Goal: Task Accomplishment & Management: Manage account settings

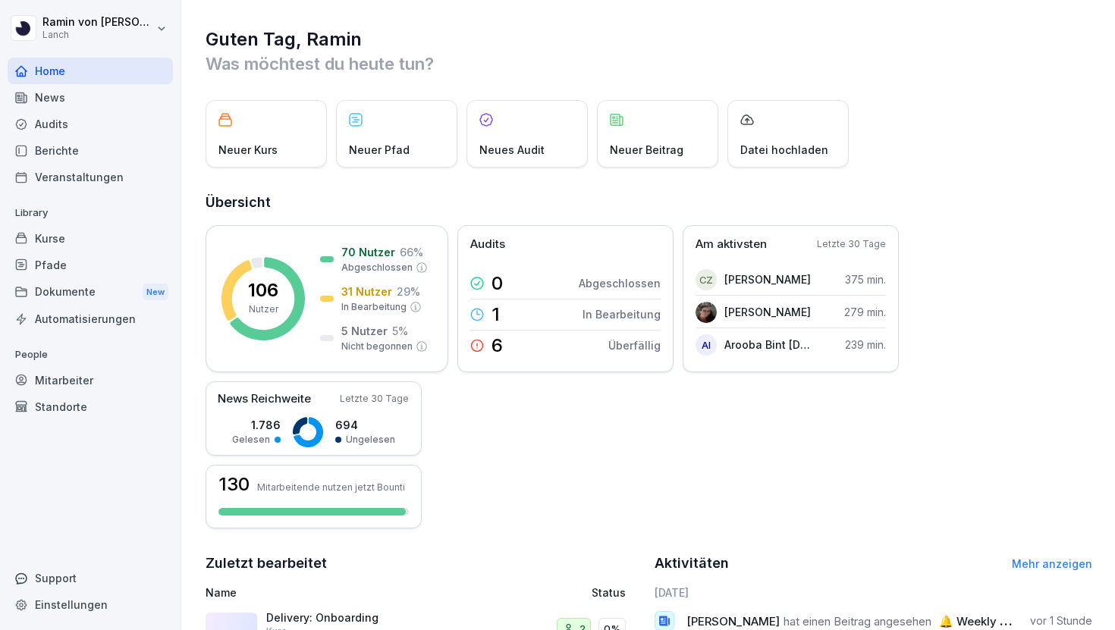
click at [67, 240] on div "Kurse" at bounding box center [90, 238] width 165 height 27
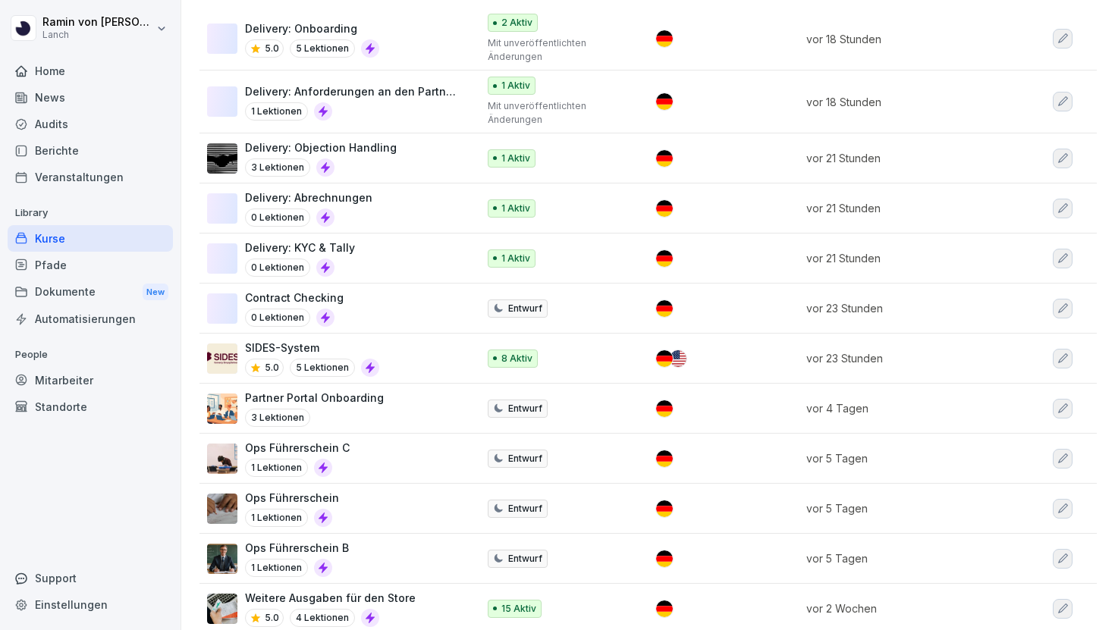
scroll to position [232, 0]
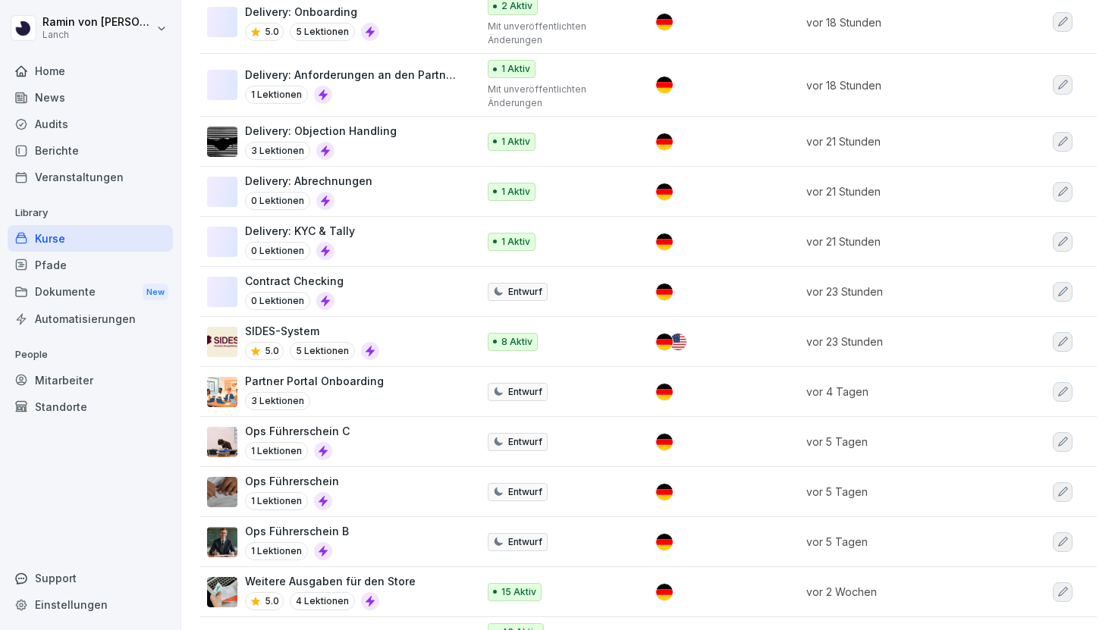
click at [381, 488] on div "Ops Führerschein 1 Lektionen" at bounding box center [334, 491] width 255 height 37
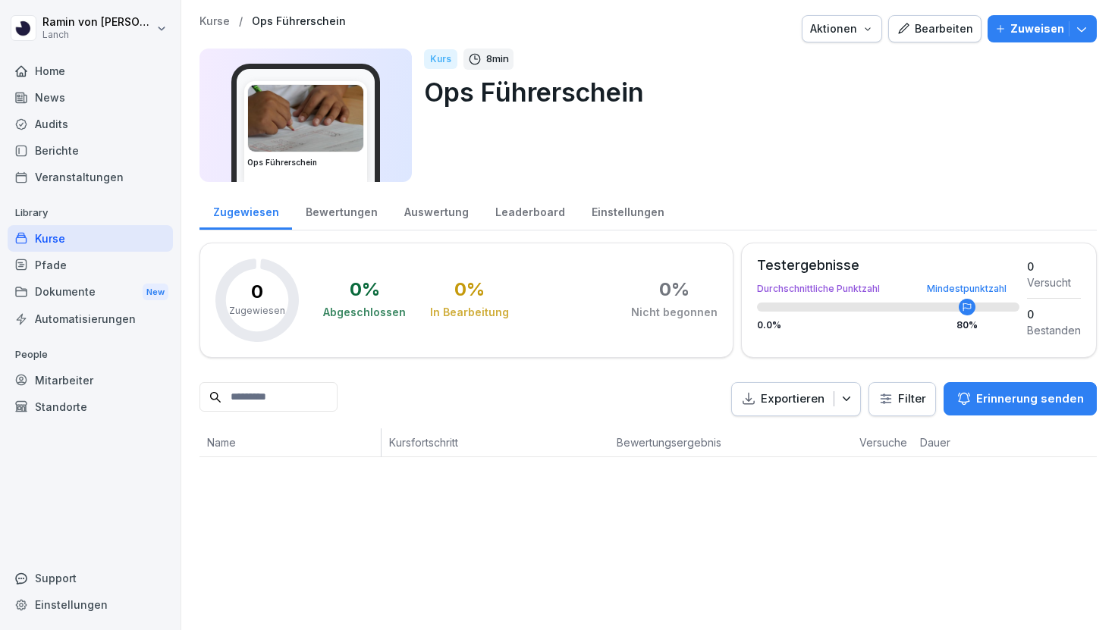
click at [946, 27] on div "Bearbeiten" at bounding box center [934, 28] width 77 height 17
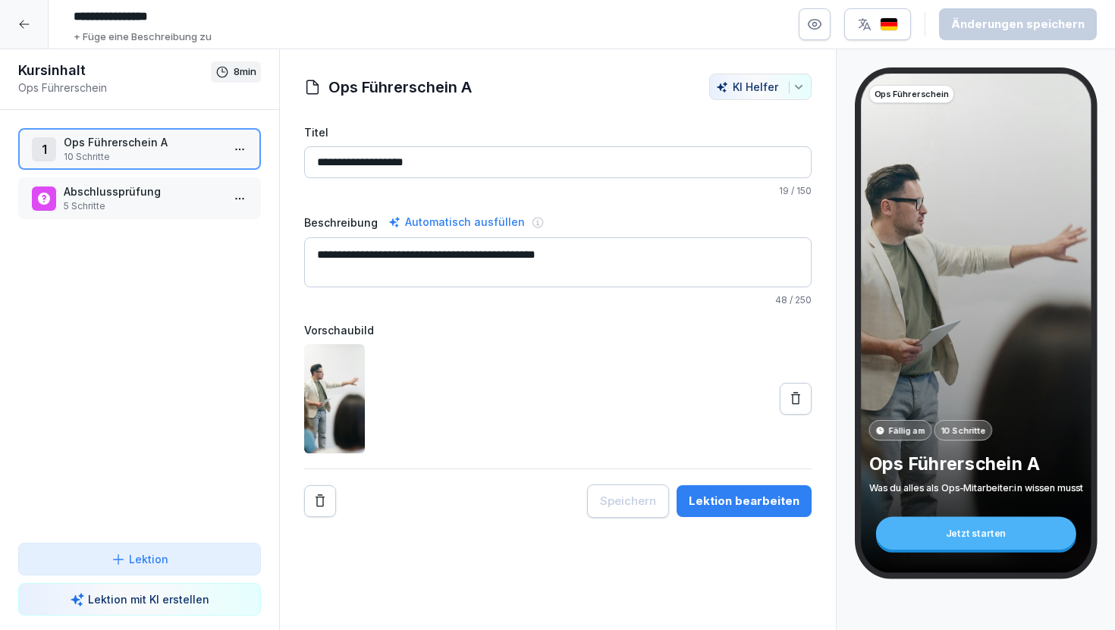
click at [130, 11] on input "**********" at bounding box center [294, 17] width 455 height 26
click at [81, 14] on input "**********" at bounding box center [294, 17] width 455 height 26
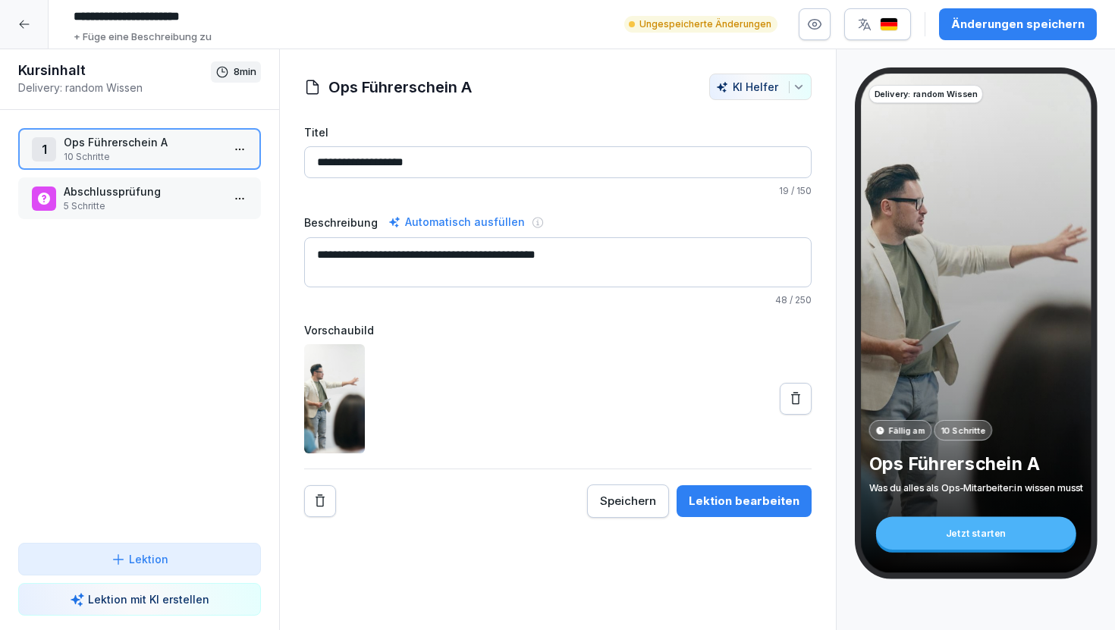
type input "**********"
click at [996, 27] on div "Änderungen speichern" at bounding box center [1017, 24] width 133 height 17
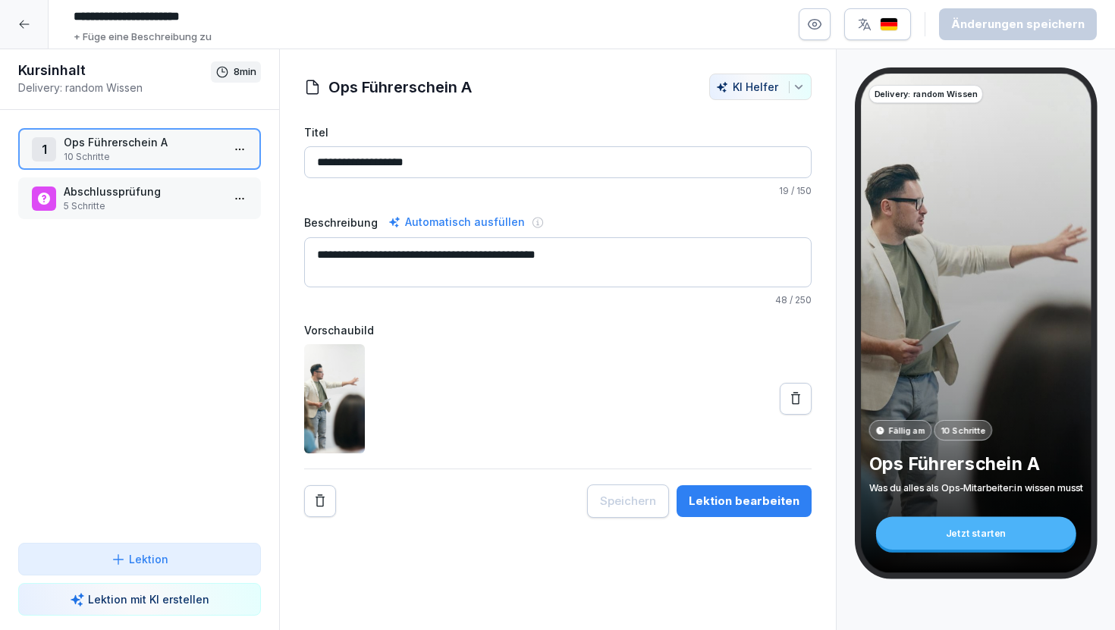
click at [21, 20] on icon at bounding box center [24, 24] width 12 height 12
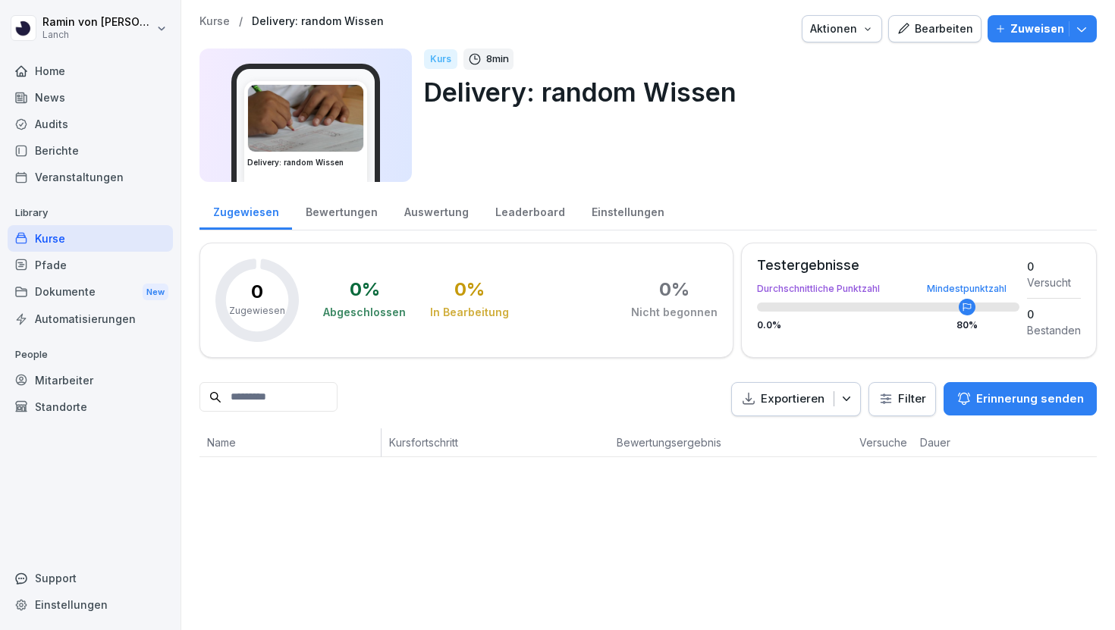
click at [81, 254] on div "Pfade" at bounding box center [90, 265] width 165 height 27
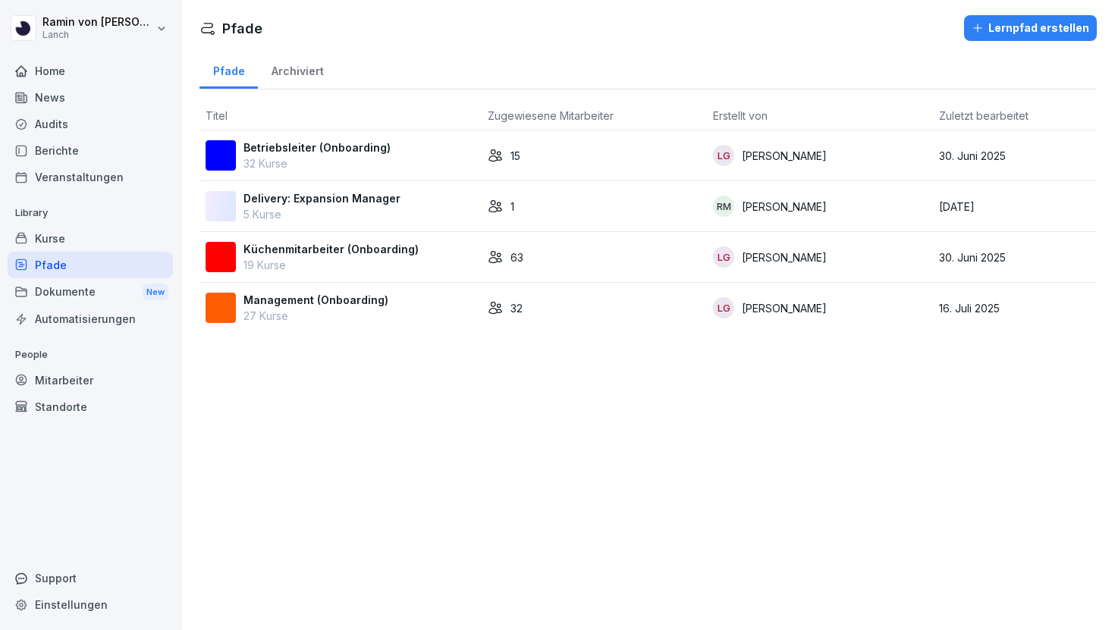
click at [379, 212] on p "5 Kurse" at bounding box center [321, 214] width 157 height 16
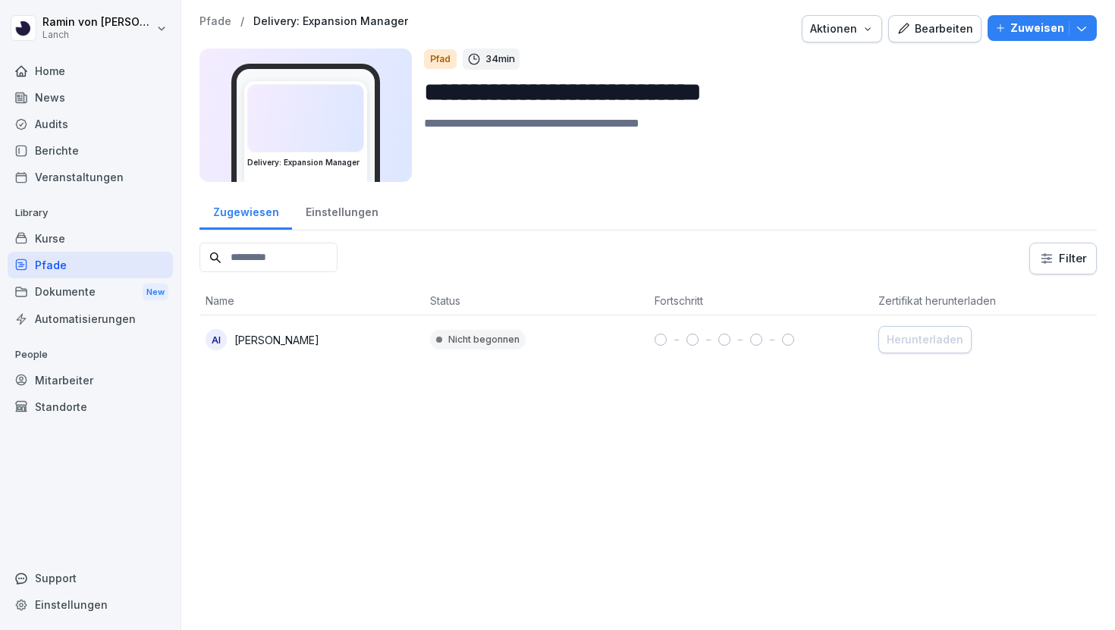
click at [958, 30] on div "Bearbeiten" at bounding box center [934, 28] width 77 height 17
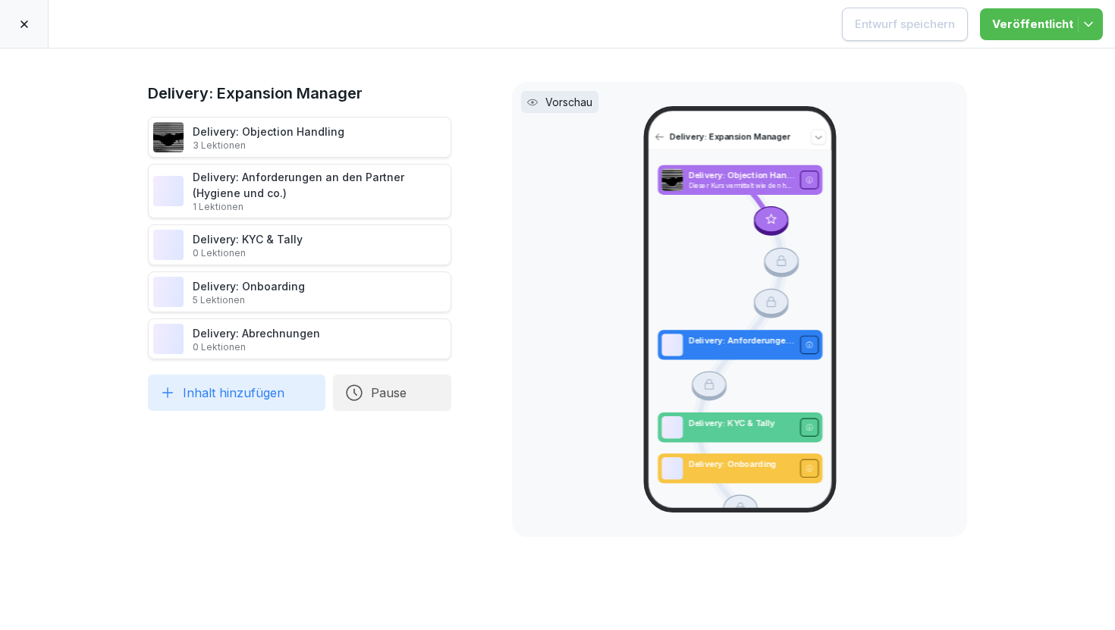
click at [247, 393] on button "Inhalt hinzufügen" at bounding box center [236, 393] width 177 height 36
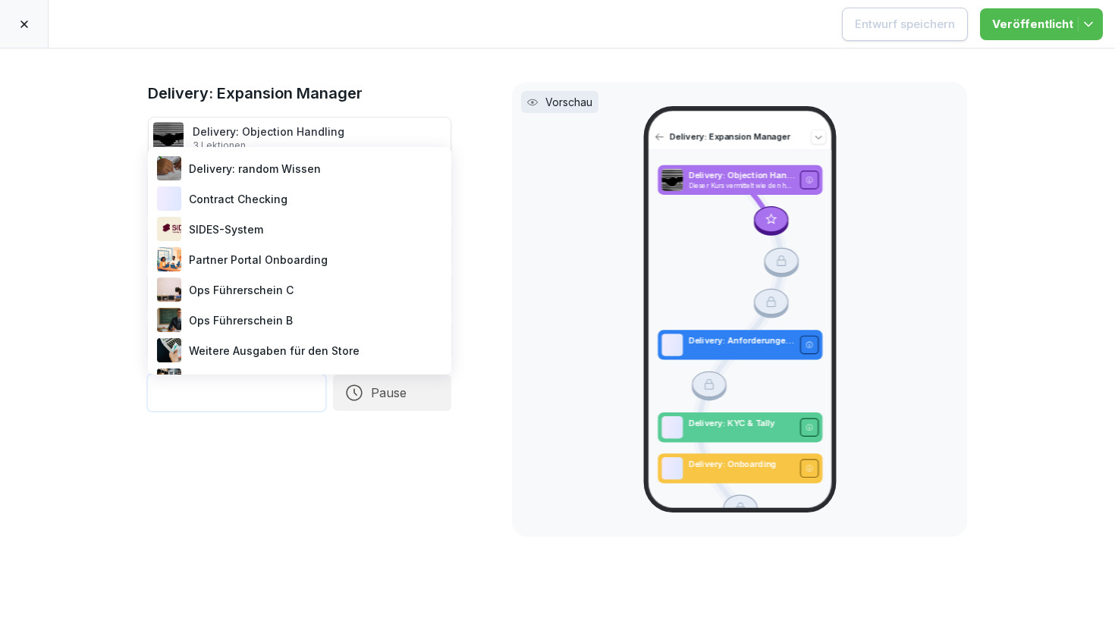
click at [312, 162] on div "Delivery: random Wissen" at bounding box center [299, 168] width 291 height 30
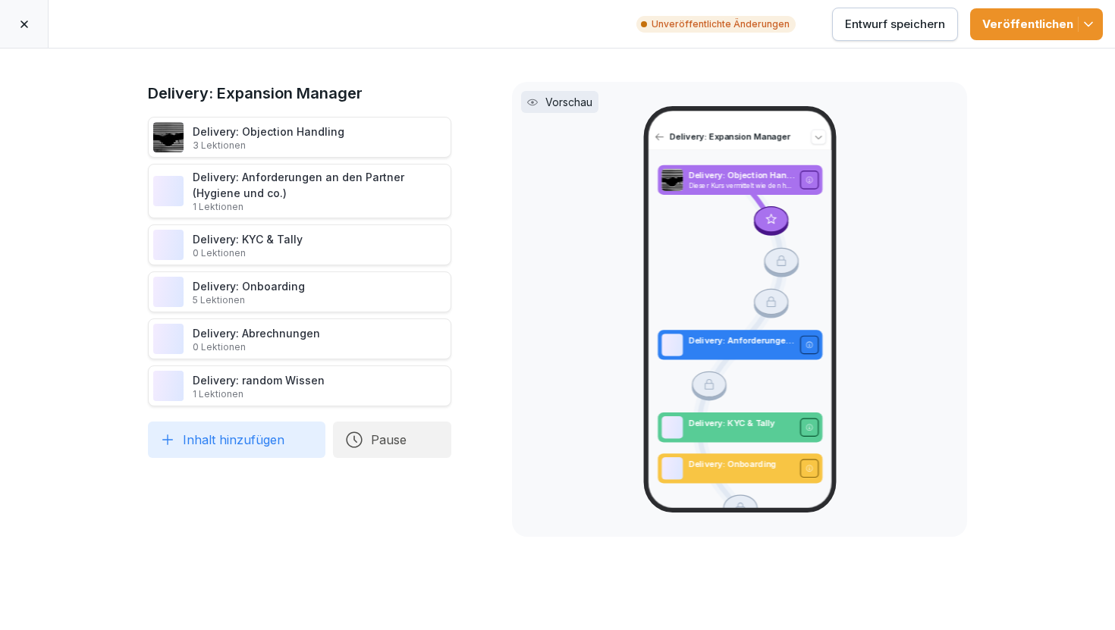
click at [1026, 14] on button "Veröffentlichen" at bounding box center [1036, 24] width 133 height 32
click at [751, 75] on div "Delivery: Expansion Manager Delivery: Objection Handling 3 Lektionen Delivery: …" at bounding box center [557, 340] width 1115 height 582
click at [895, 20] on div "Entwurf speichern" at bounding box center [895, 24] width 100 height 17
click at [26, 24] on icon at bounding box center [24, 24] width 12 height 12
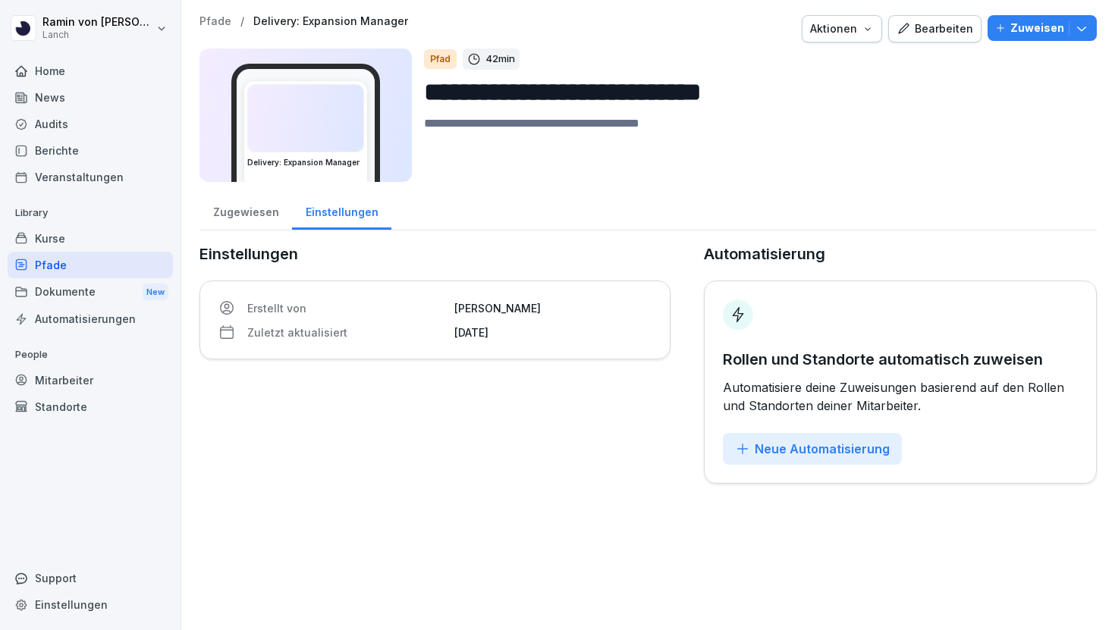
click at [210, 17] on p "Pfade" at bounding box center [215, 21] width 32 height 13
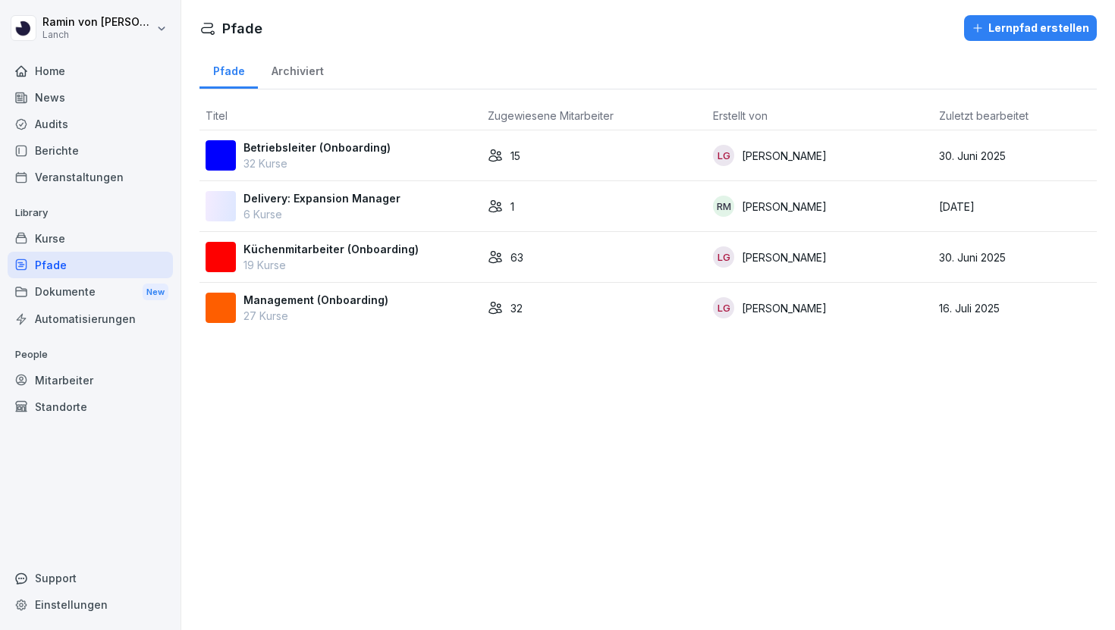
click at [86, 243] on div "Kurse" at bounding box center [90, 238] width 165 height 27
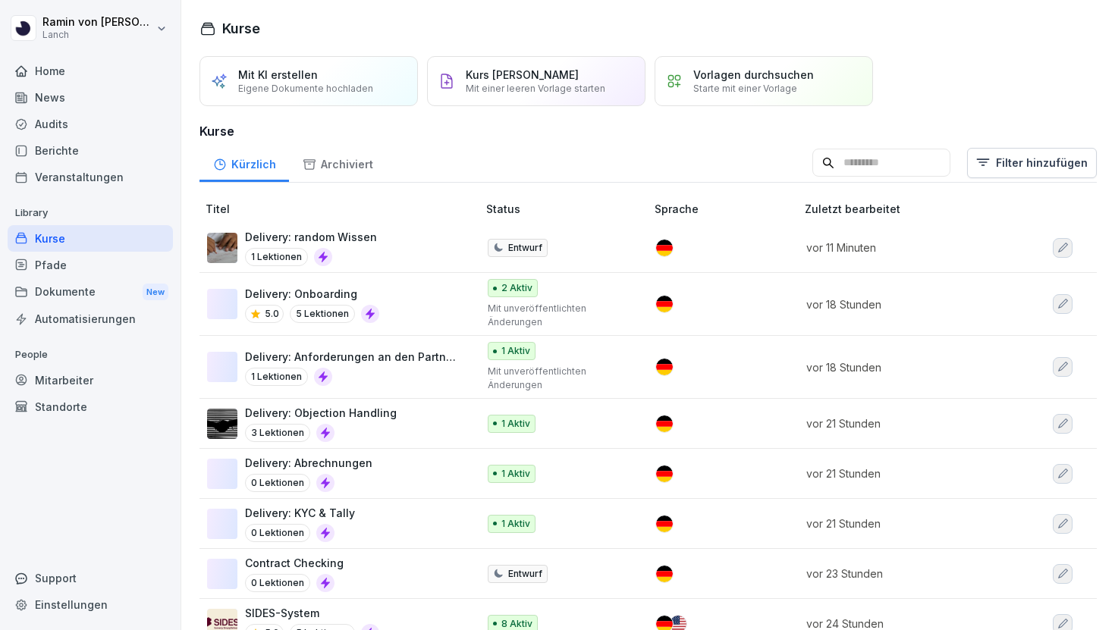
click at [360, 243] on p "Delivery: random Wissen" at bounding box center [311, 237] width 132 height 16
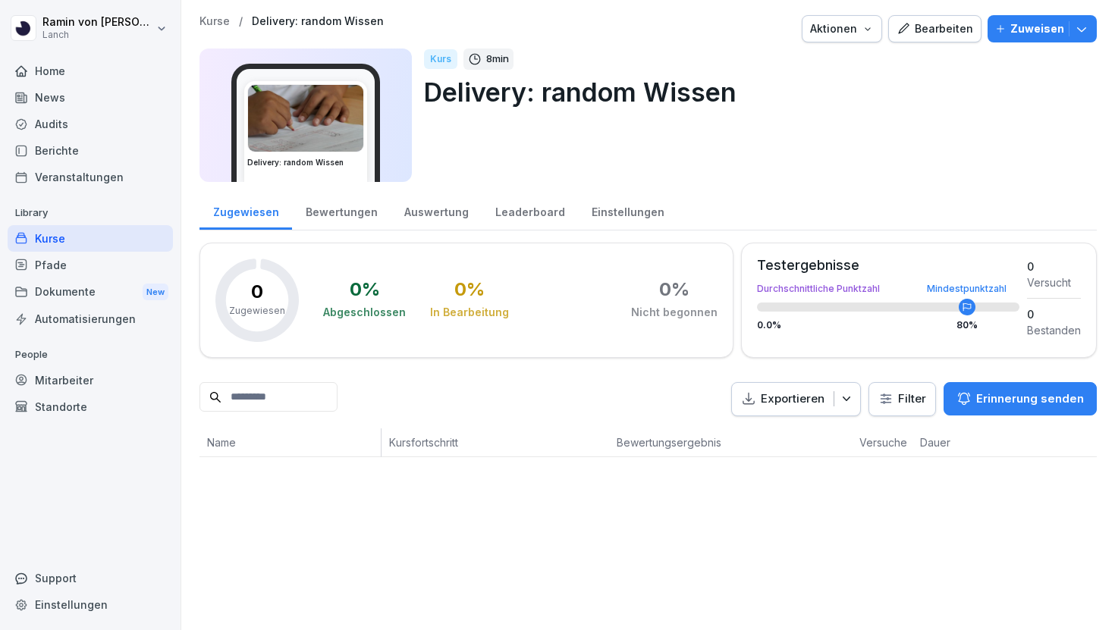
click at [940, 25] on div "Bearbeiten" at bounding box center [934, 28] width 77 height 17
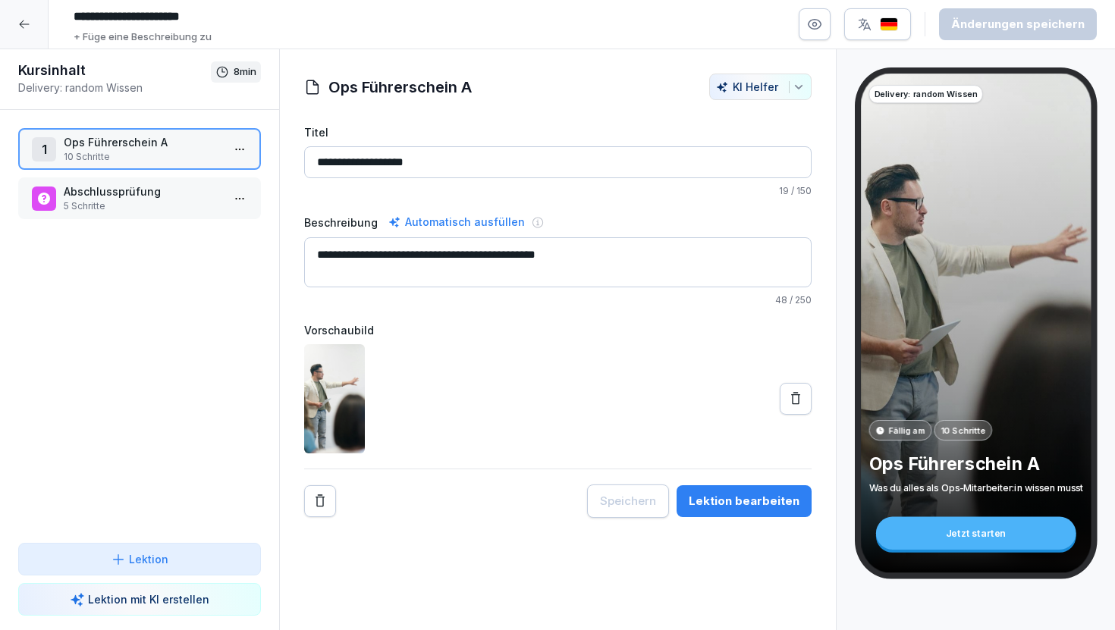
click at [730, 505] on div "Lektion bearbeiten" at bounding box center [743, 501] width 111 height 17
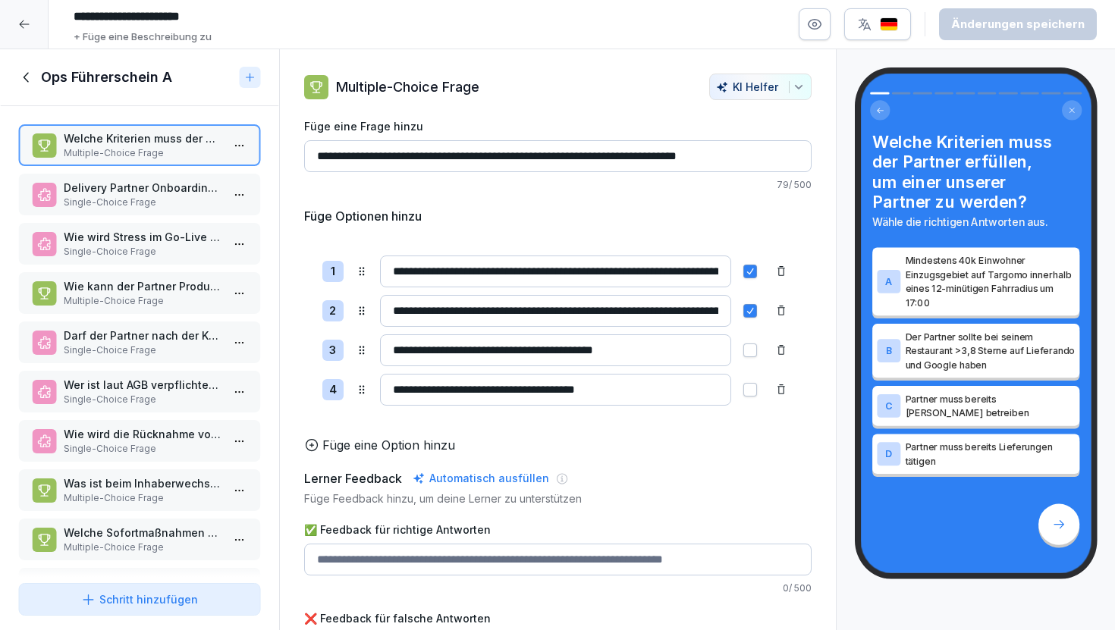
click at [161, 196] on p "Single-Choice Frage" at bounding box center [143, 203] width 158 height 14
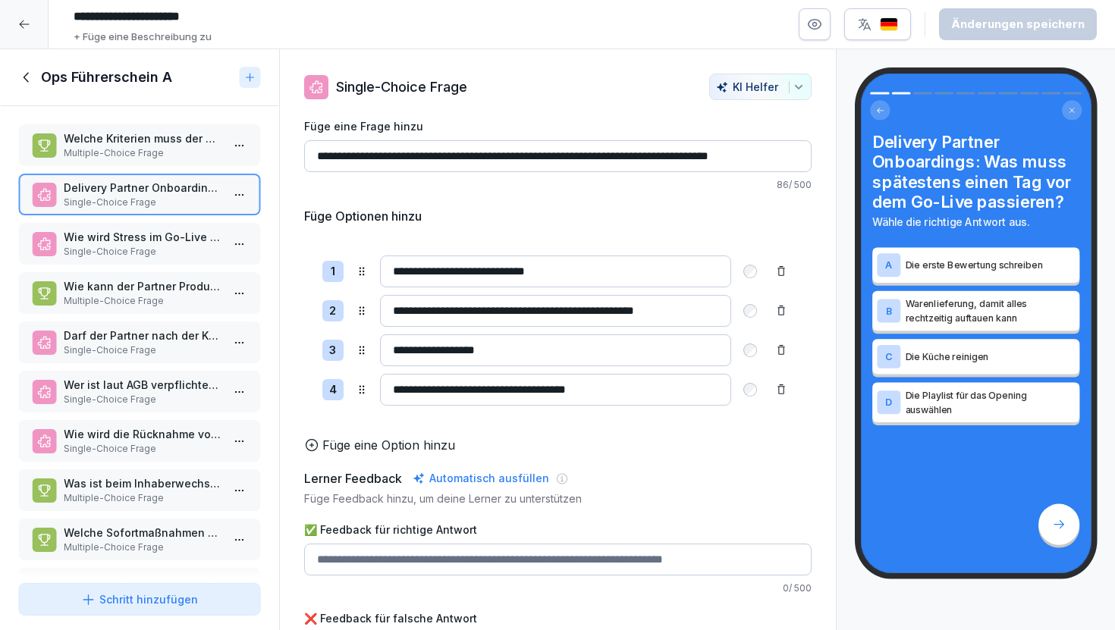
scroll to position [51, 0]
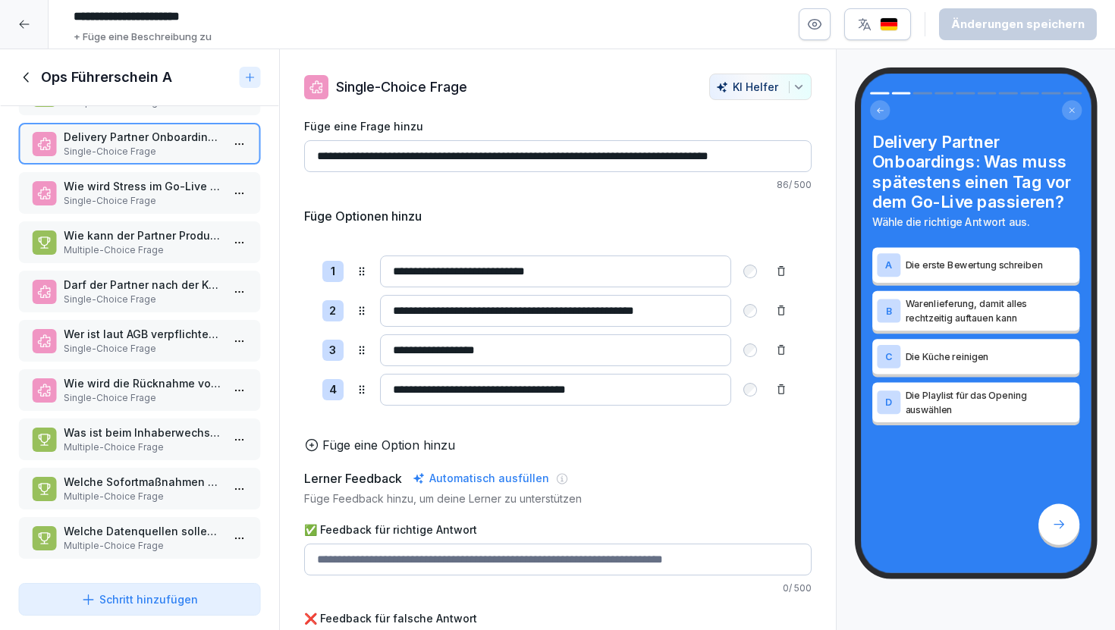
click at [168, 198] on p "Single-Choice Frage" at bounding box center [143, 201] width 158 height 14
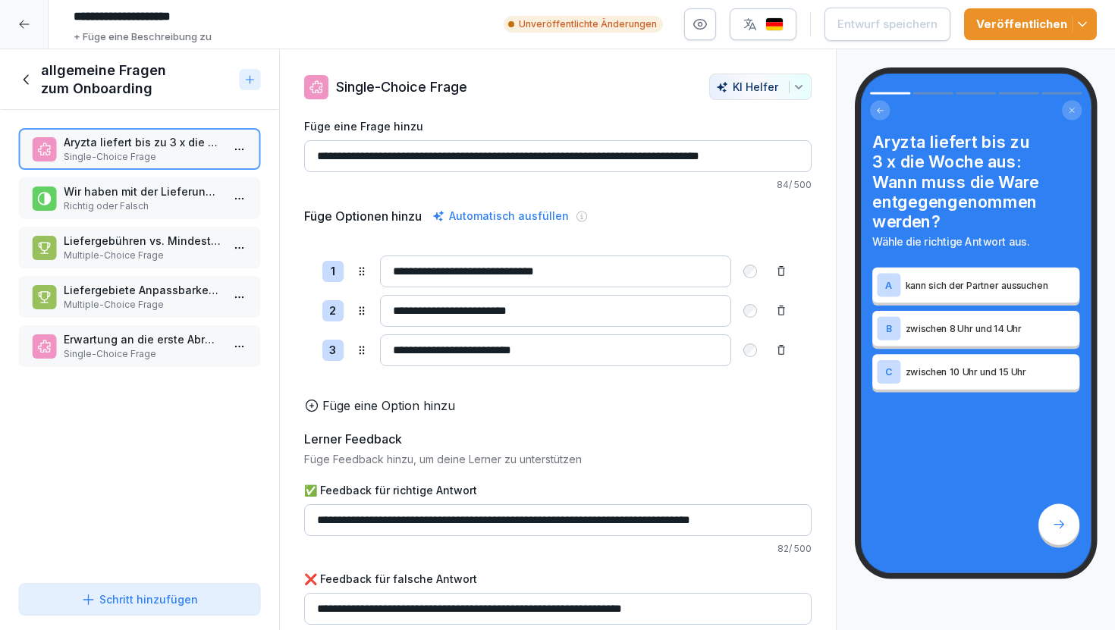
click at [20, 21] on icon at bounding box center [24, 24] width 12 height 12
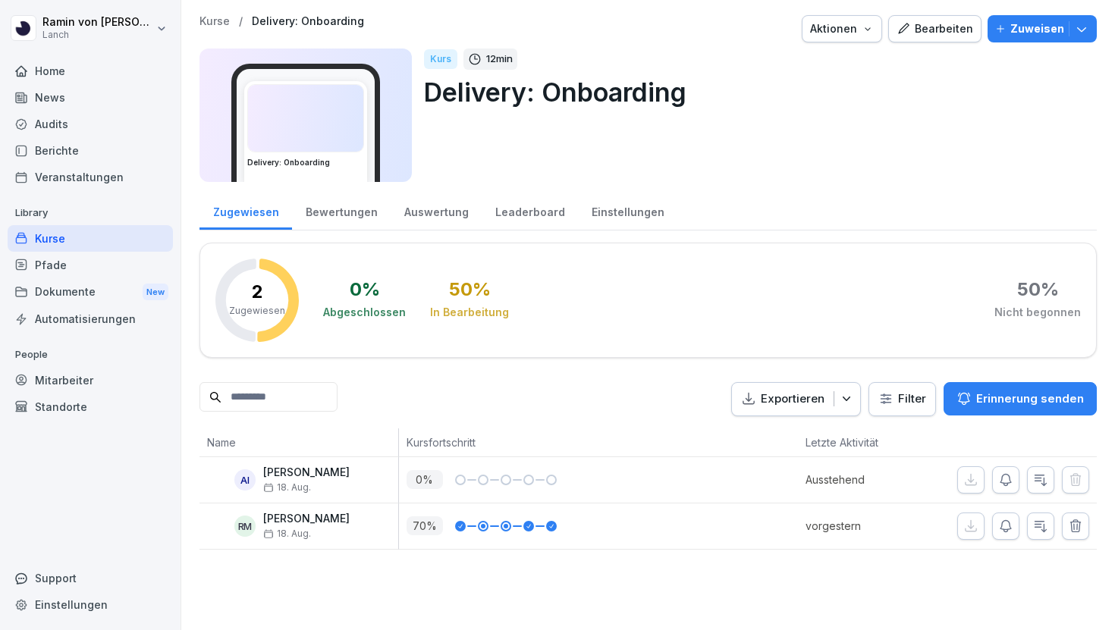
click at [218, 22] on p "Kurse" at bounding box center [214, 21] width 30 height 13
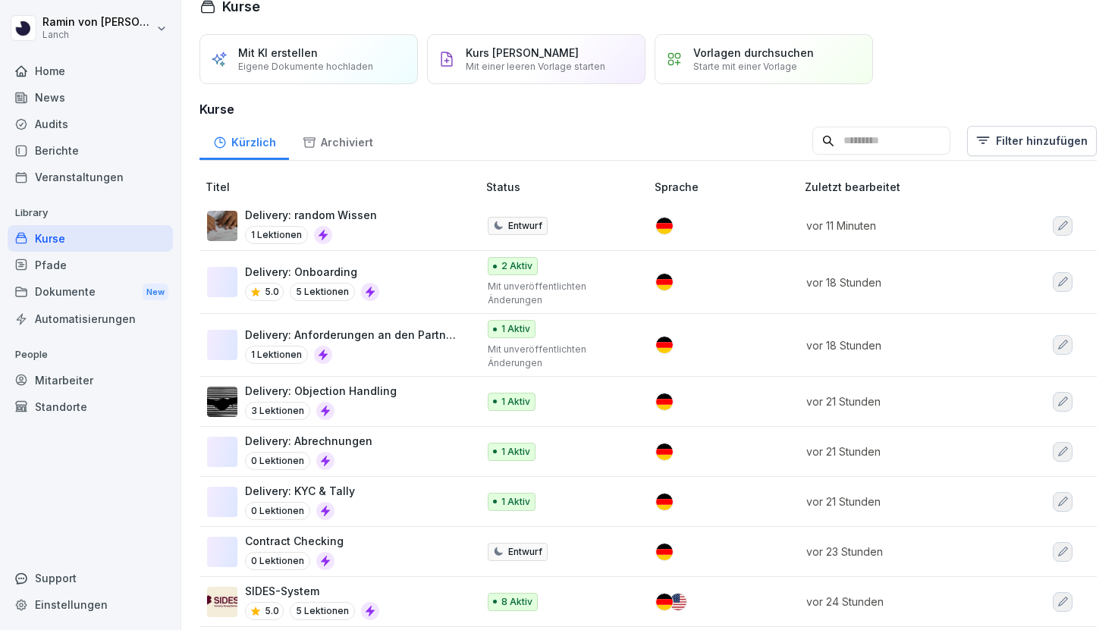
scroll to position [23, 0]
click at [428, 278] on div "Delivery: Onboarding 5.0 5 Lektionen" at bounding box center [334, 281] width 255 height 37
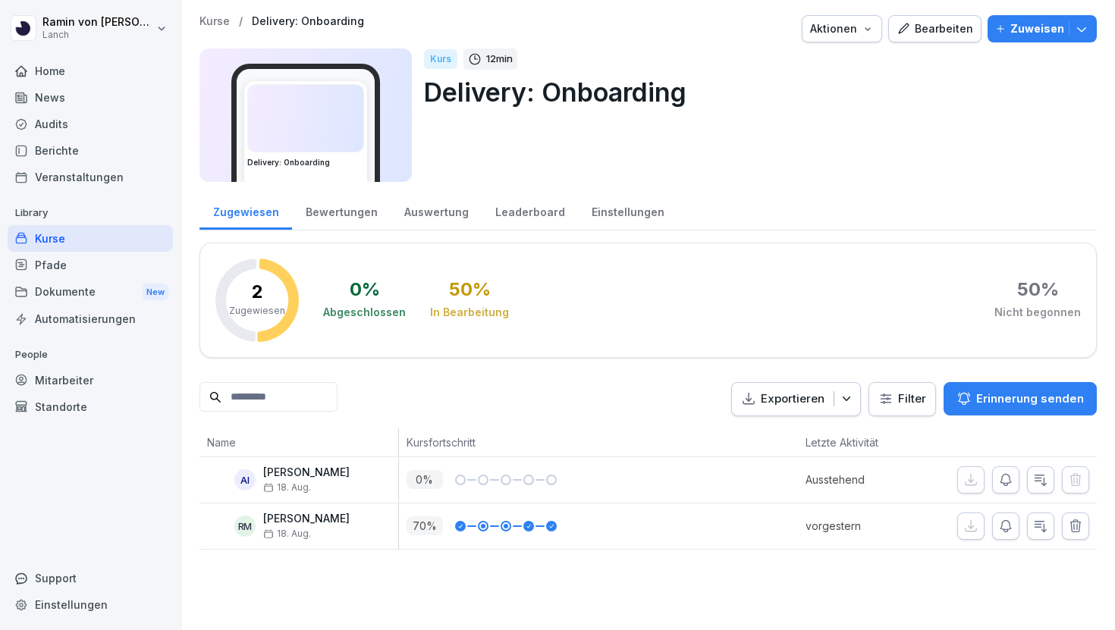
click at [908, 28] on icon "button" at bounding box center [903, 28] width 11 height 11
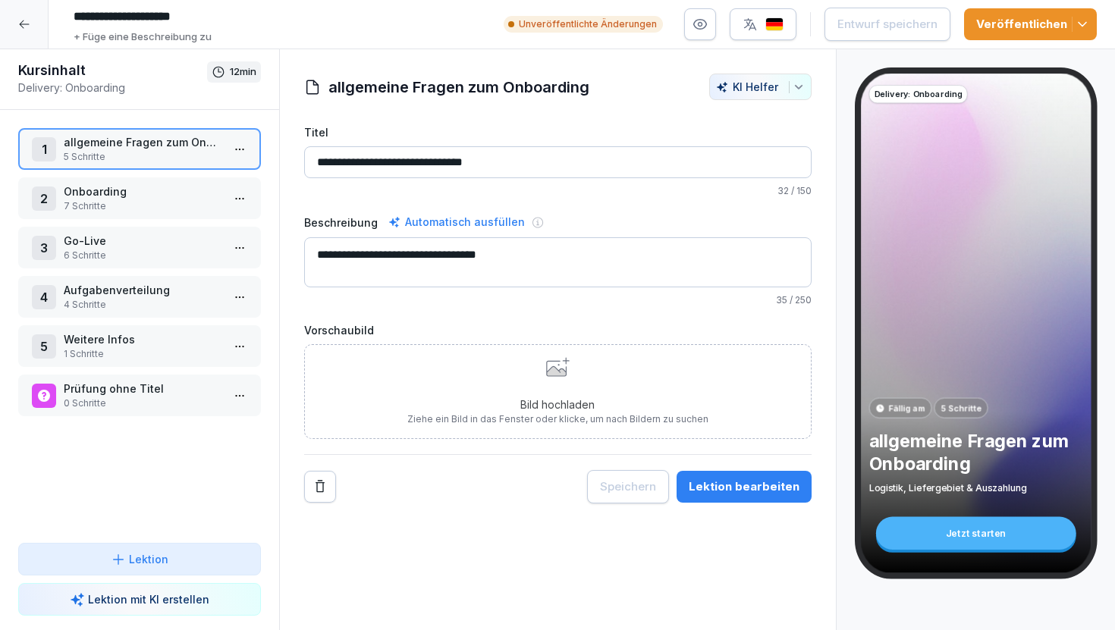
click at [150, 200] on p "7 Schritte" at bounding box center [143, 206] width 158 height 14
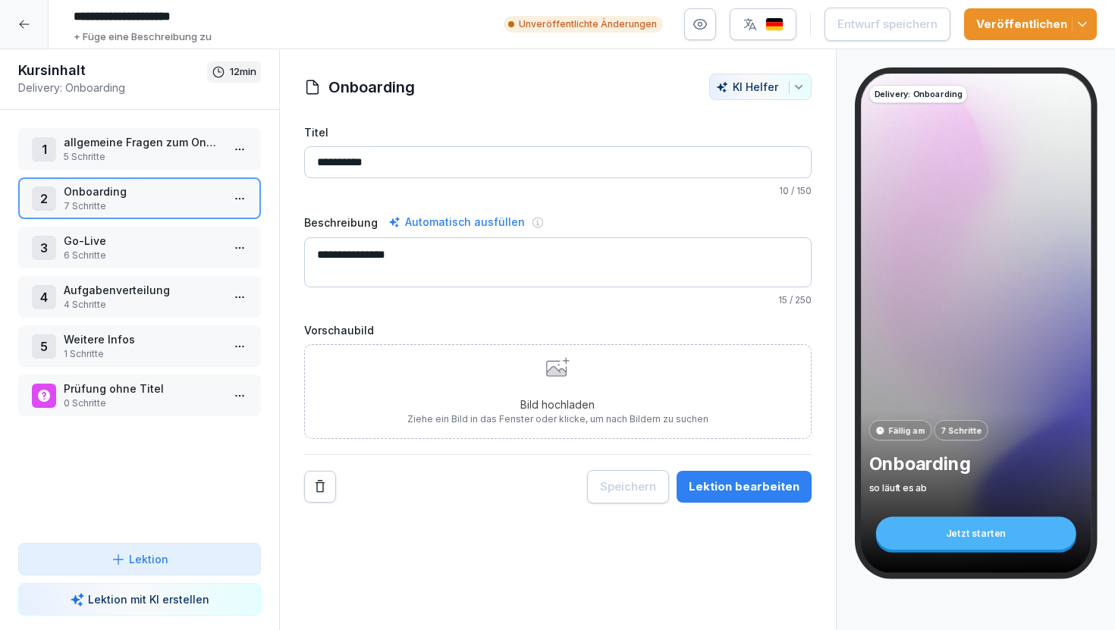
click at [147, 247] on p "Go-Live" at bounding box center [143, 241] width 158 height 16
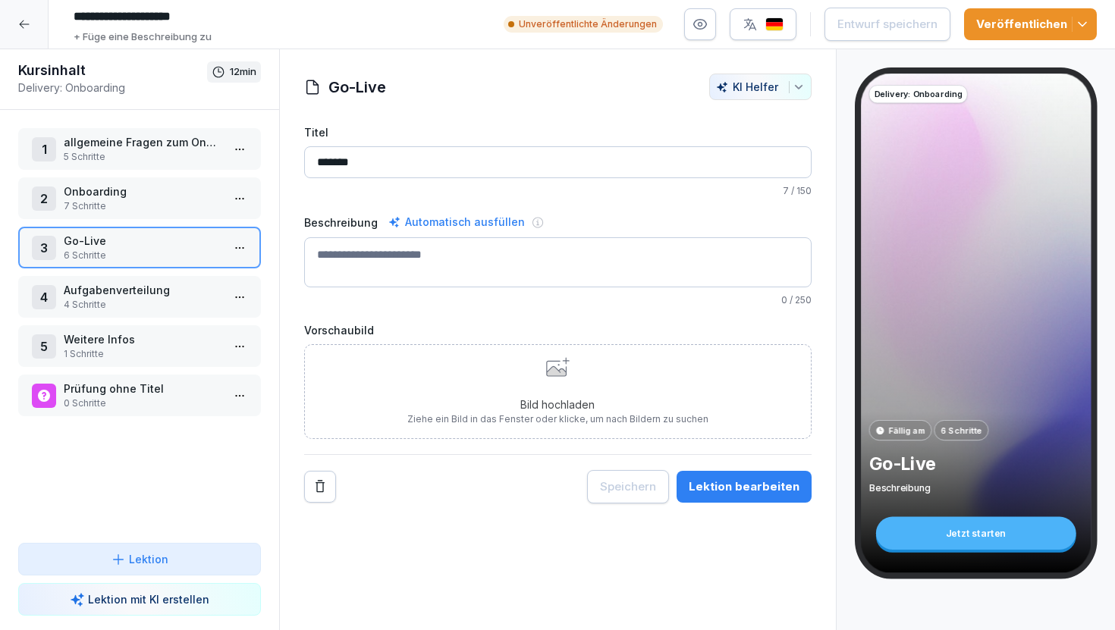
click at [150, 303] on p "4 Schritte" at bounding box center [143, 305] width 158 height 14
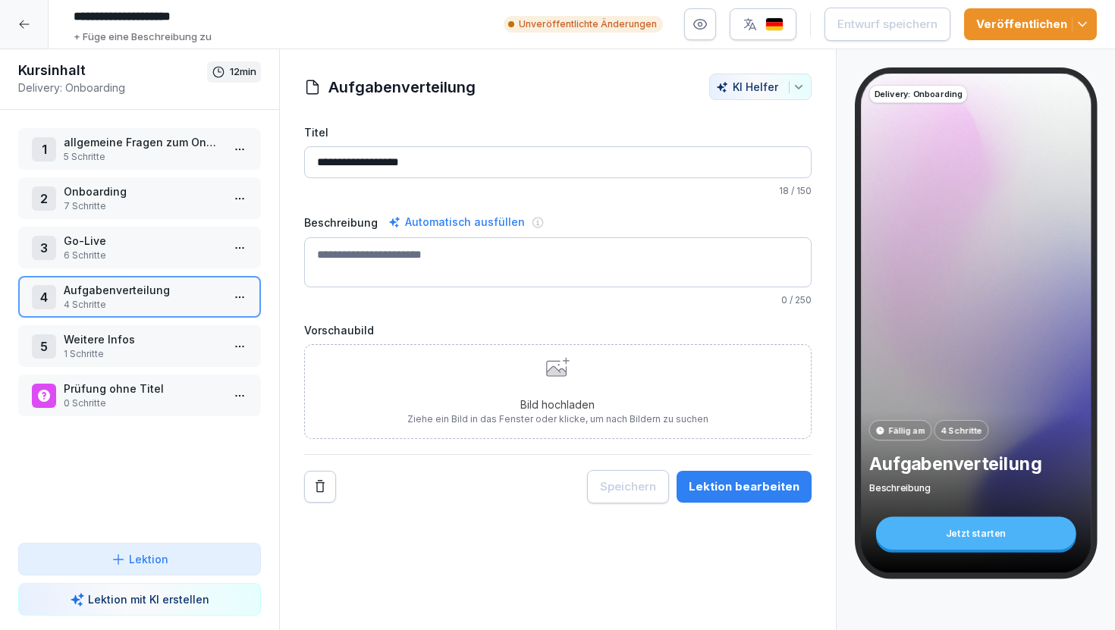
click at [150, 352] on p "1 Schritte" at bounding box center [143, 354] width 158 height 14
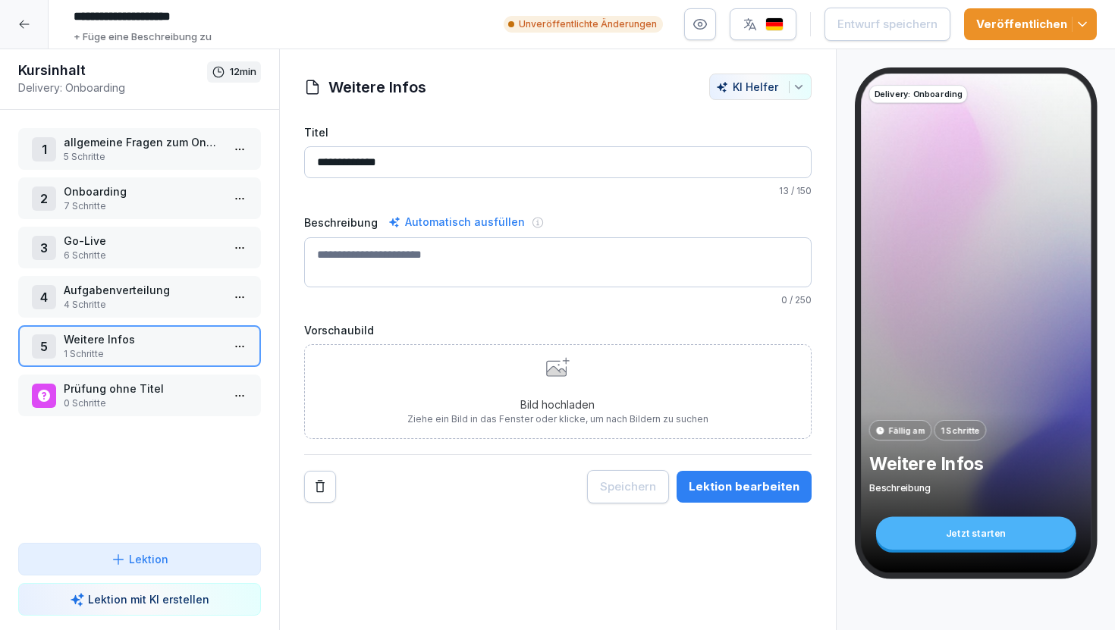
click at [152, 390] on p "Prüfung ohne Titel" at bounding box center [143, 389] width 158 height 16
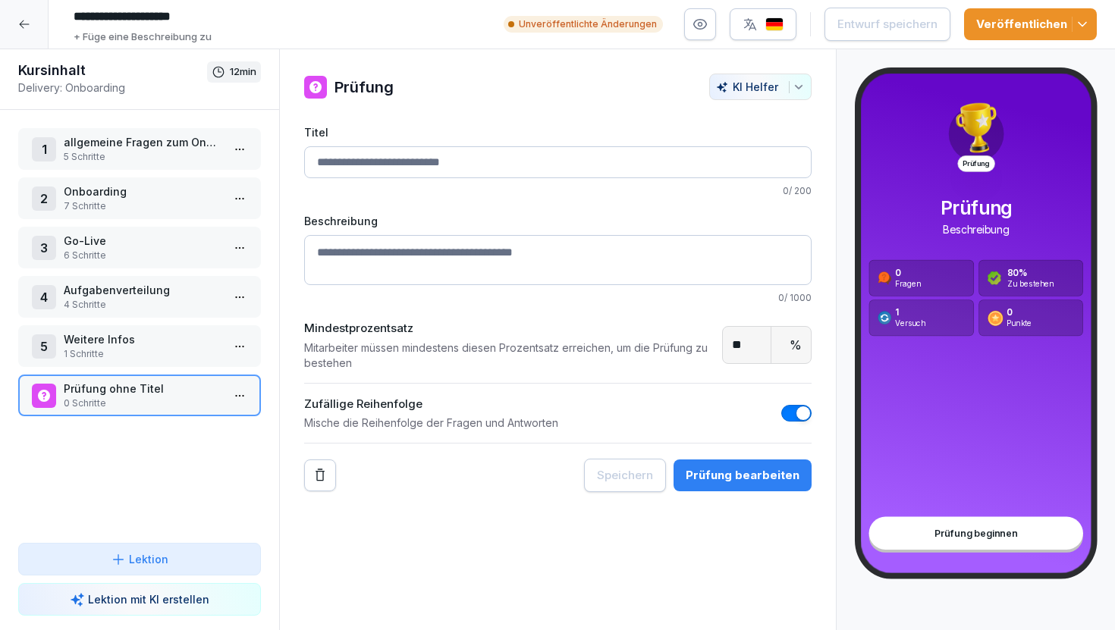
click at [27, 24] on icon at bounding box center [24, 24] width 12 height 12
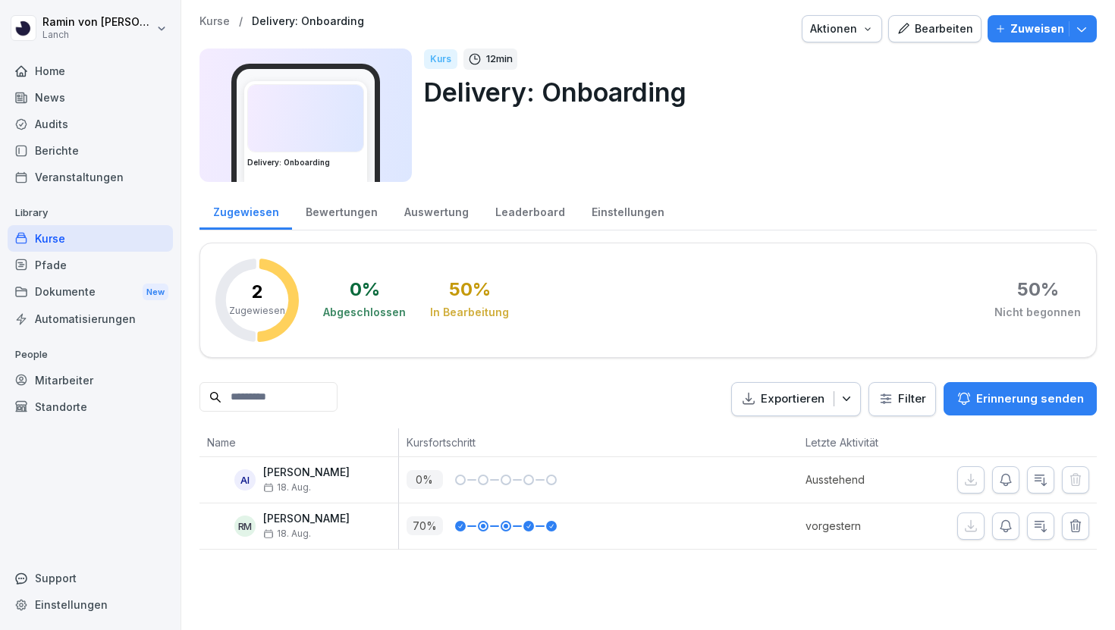
click at [217, 18] on p "Kurse" at bounding box center [214, 21] width 30 height 13
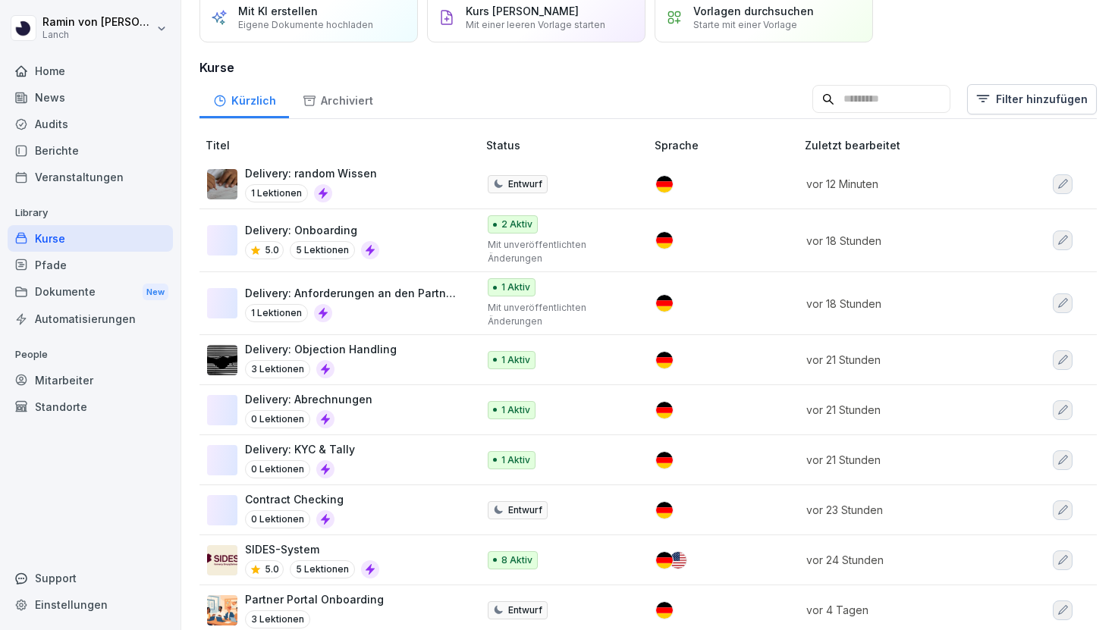
scroll to position [146, 0]
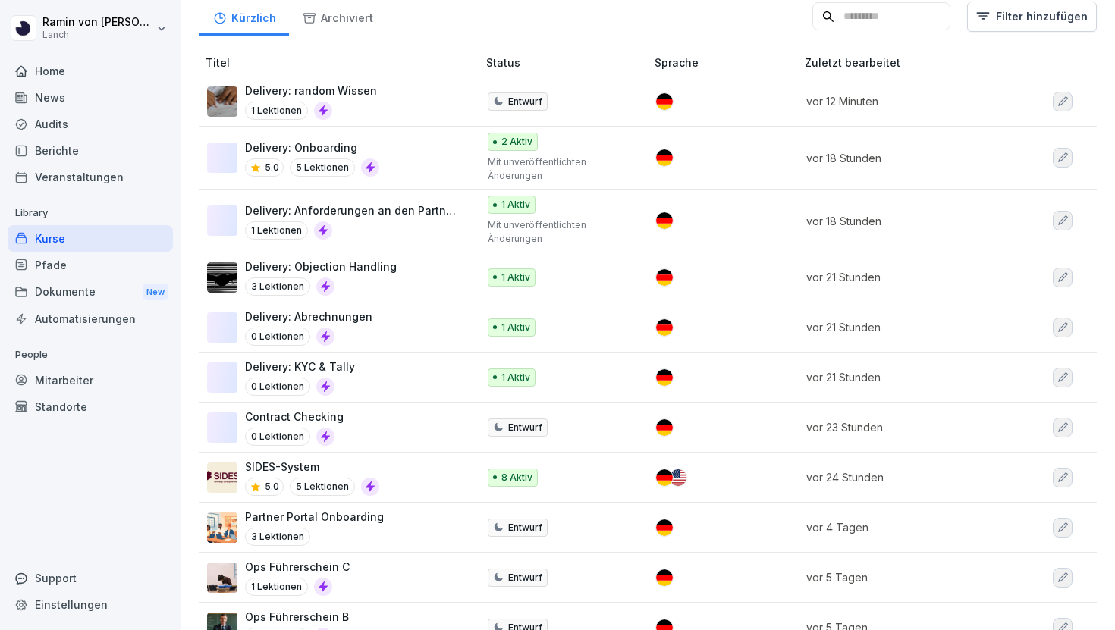
click at [386, 145] on div "Delivery: Onboarding 5.0 5 Lektionen" at bounding box center [334, 158] width 255 height 37
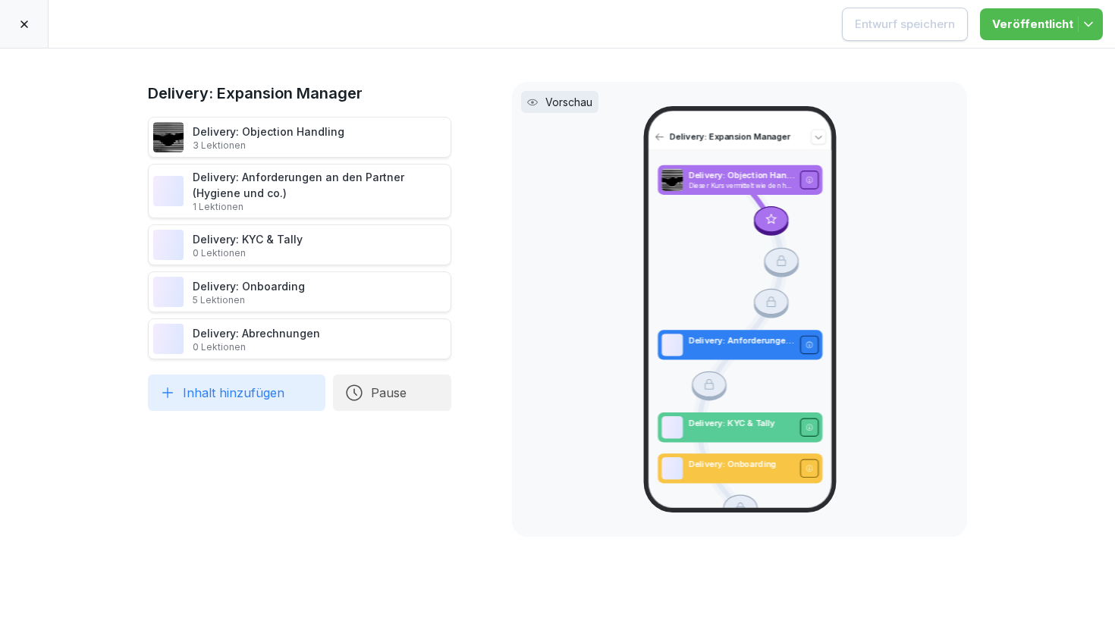
click at [313, 188] on div "Delivery: Anforderungen an den Partner (Hygiene und co.) 1 Lektionen" at bounding box center [319, 191] width 253 height 44
click at [303, 331] on div "Delivery: Abrechnungen 0 Lektionen" at bounding box center [256, 339] width 127 height 28
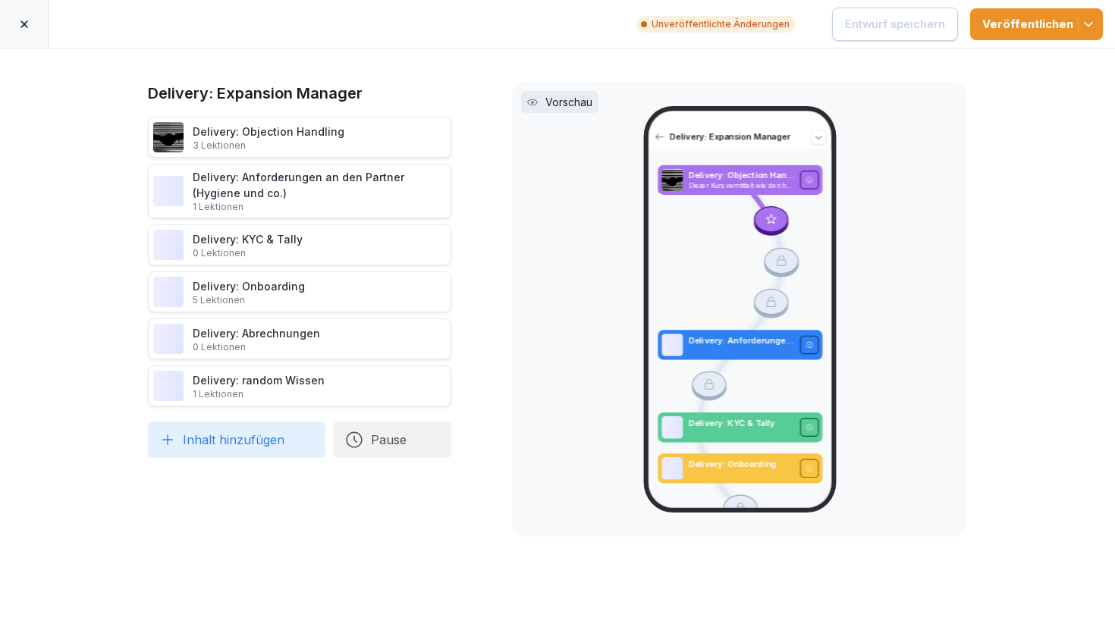
click at [319, 289] on div "Delivery: Onboarding 5 Lektionen" at bounding box center [299, 291] width 303 height 41
click at [271, 286] on div "Delivery: Onboarding 5 Lektionen" at bounding box center [249, 292] width 112 height 28
click at [259, 278] on div "Delivery: Onboarding 5 Lektionen" at bounding box center [249, 292] width 112 height 28
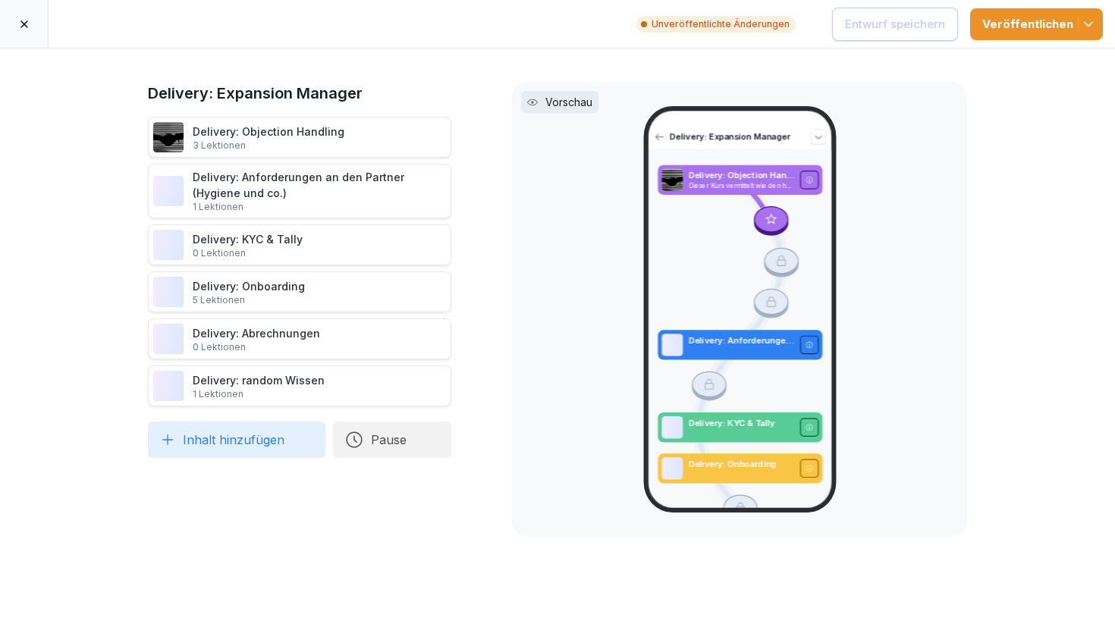
click at [272, 287] on div "Delivery: Onboarding 5 Lektionen" at bounding box center [249, 292] width 112 height 28
click at [252, 136] on div "Delivery: Objection Handling 3 Lektionen" at bounding box center [269, 138] width 152 height 28
click at [325, 145] on p "3 Lektionen" at bounding box center [269, 146] width 152 height 12
click at [305, 295] on div "Delivery: Onboarding 5 Lektionen" at bounding box center [299, 291] width 303 height 41
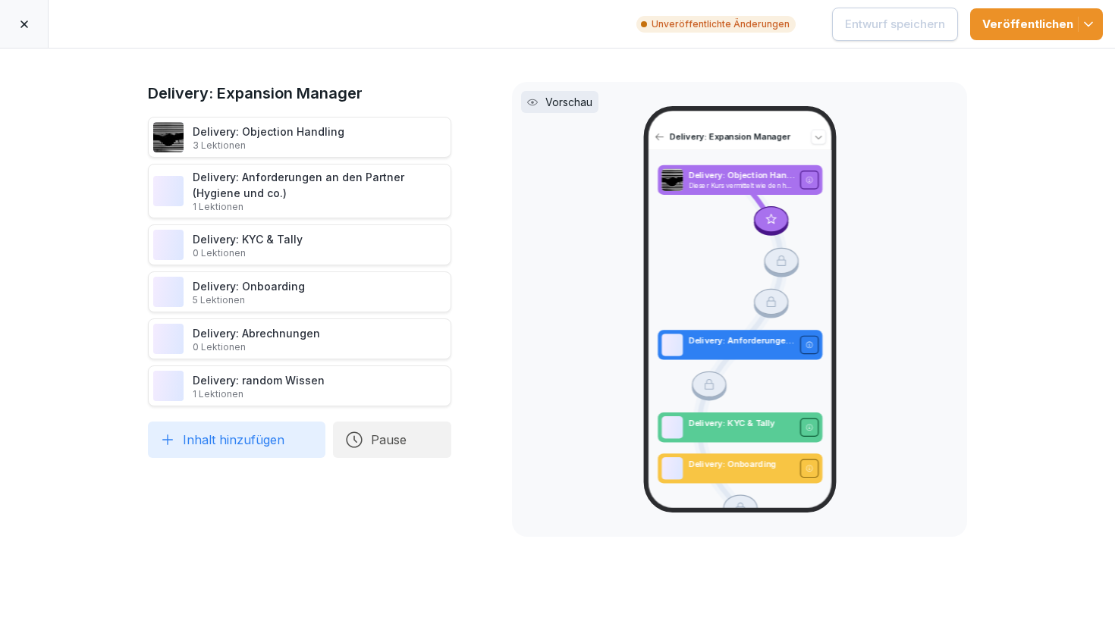
click at [297, 296] on p "5 Lektionen" at bounding box center [249, 300] width 112 height 12
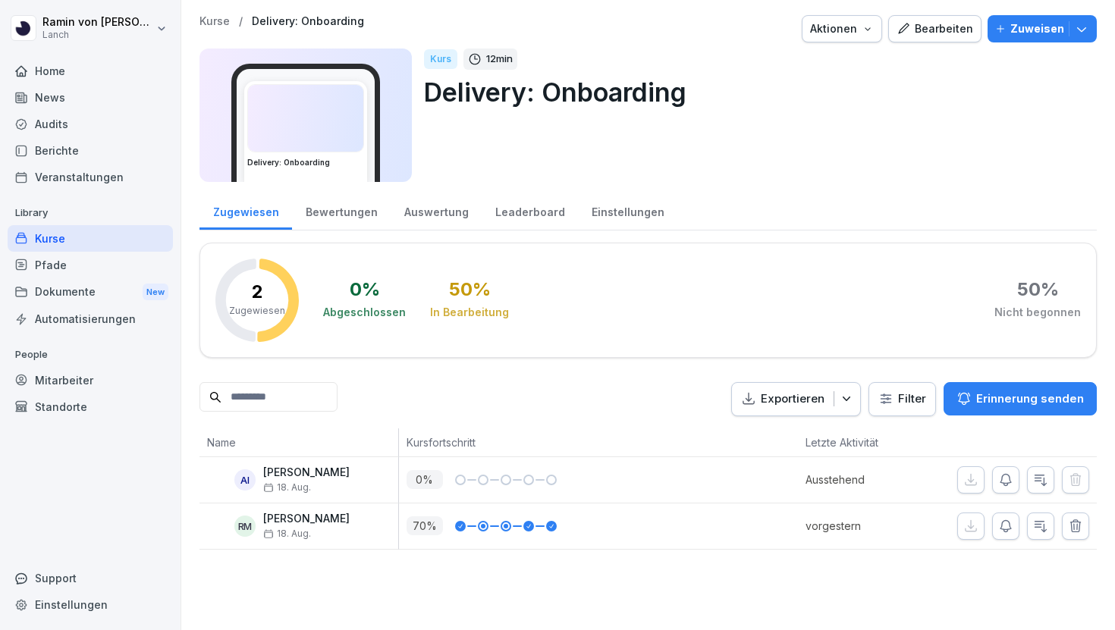
click at [917, 37] on button "Bearbeiten" at bounding box center [934, 28] width 93 height 27
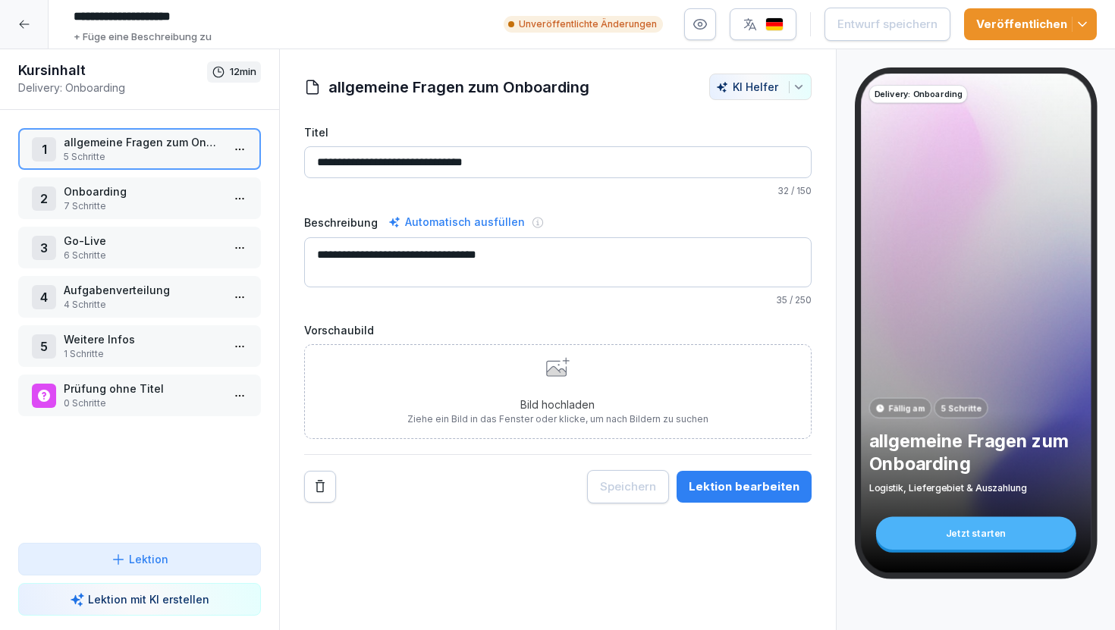
click at [130, 283] on p "Aufgabenverteilung" at bounding box center [143, 290] width 158 height 16
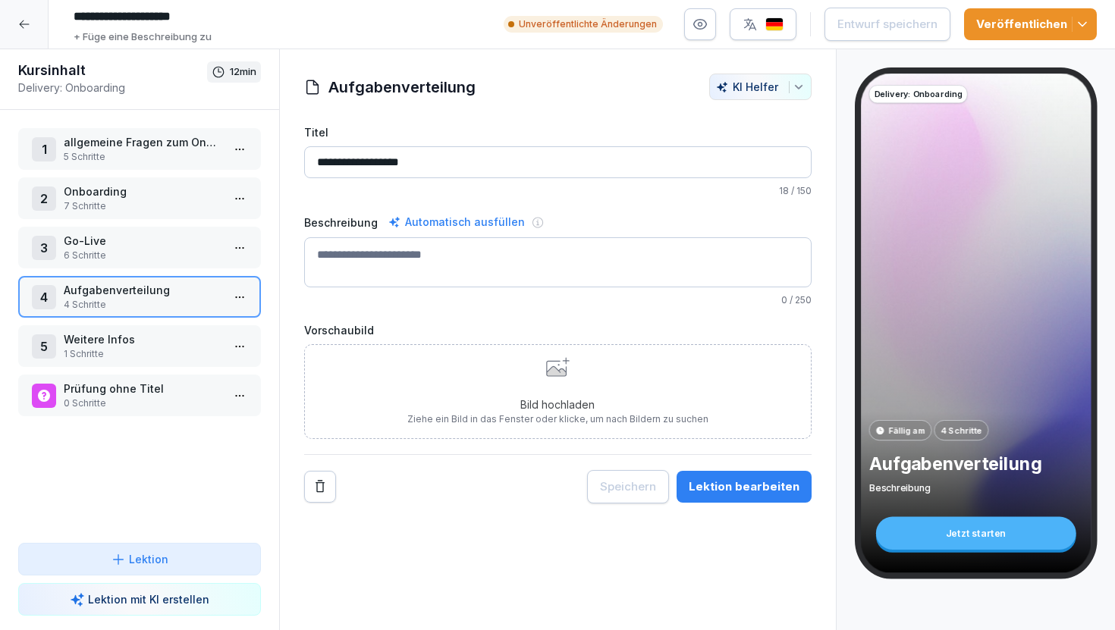
click at [754, 486] on div "Lektion bearbeiten" at bounding box center [743, 486] width 111 height 17
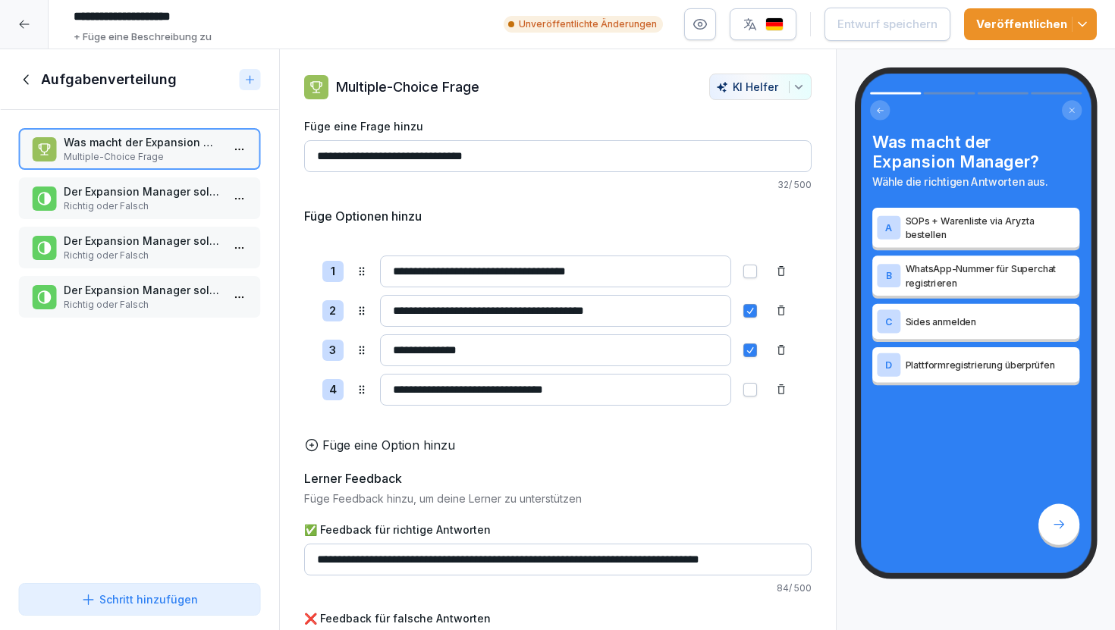
click at [31, 80] on icon at bounding box center [26, 79] width 17 height 17
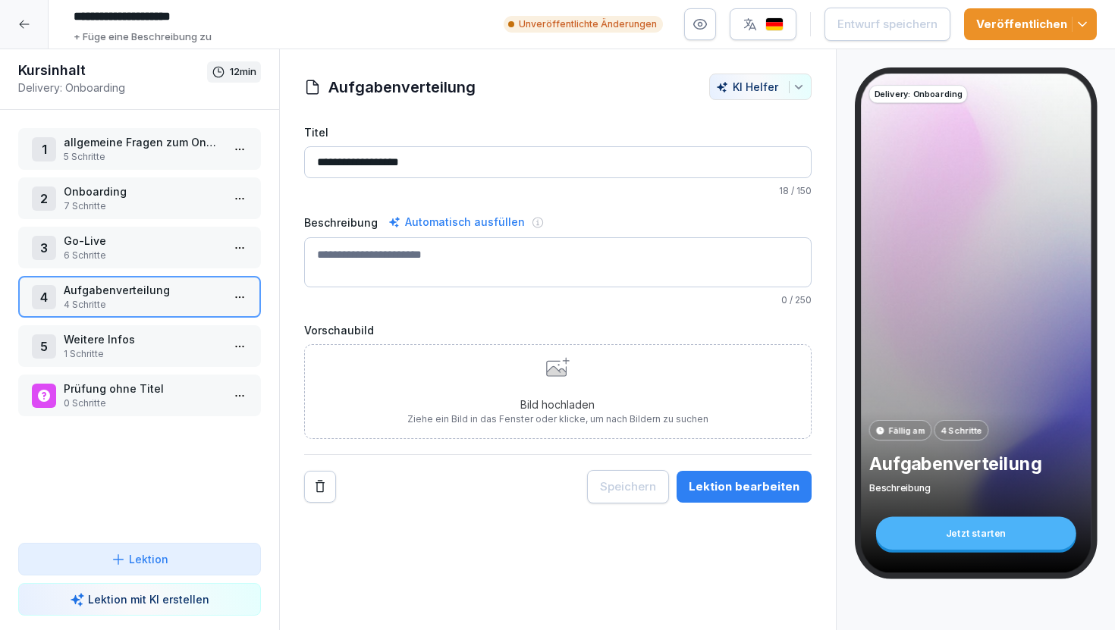
click at [129, 400] on p "0 Schritte" at bounding box center [143, 404] width 158 height 14
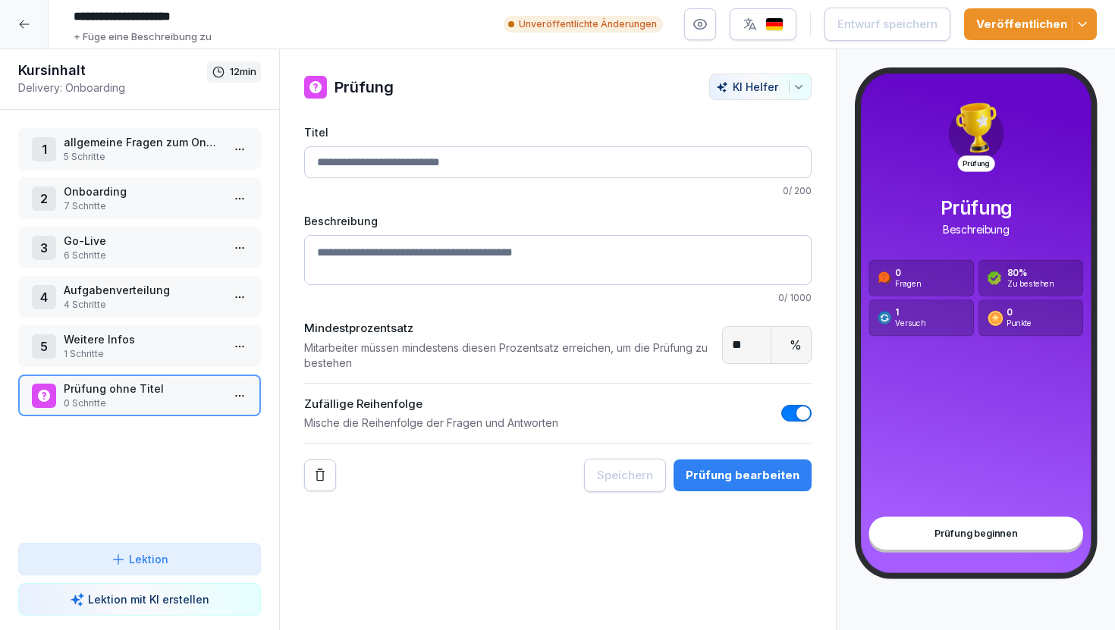
click at [101, 355] on p "1 Schritte" at bounding box center [143, 354] width 158 height 14
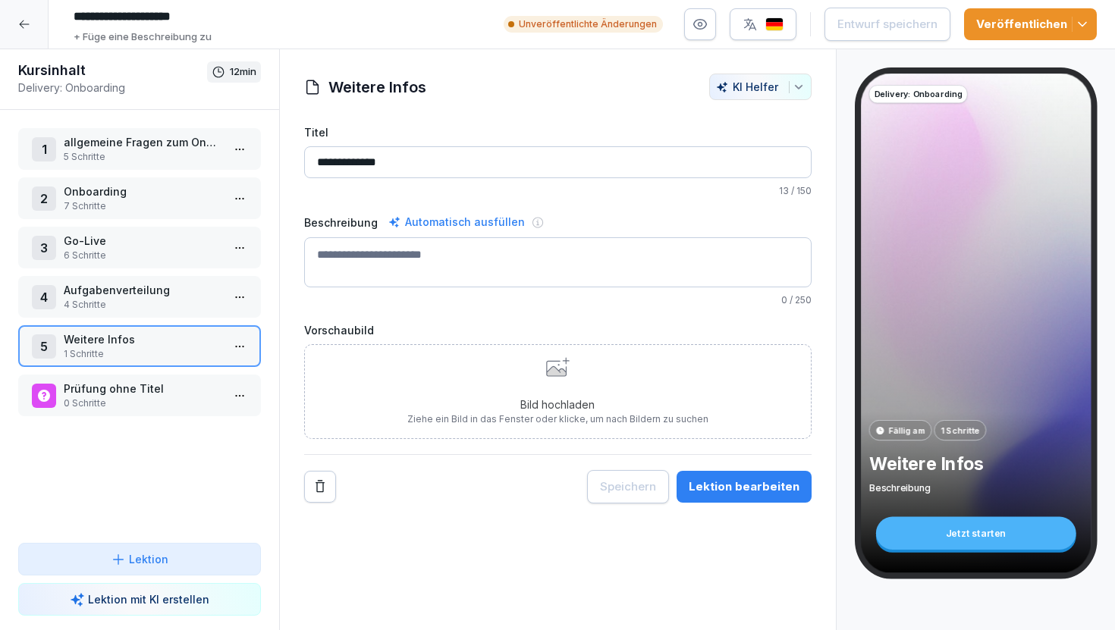
click at [84, 290] on p "Aufgabenverteilung" at bounding box center [143, 290] width 158 height 16
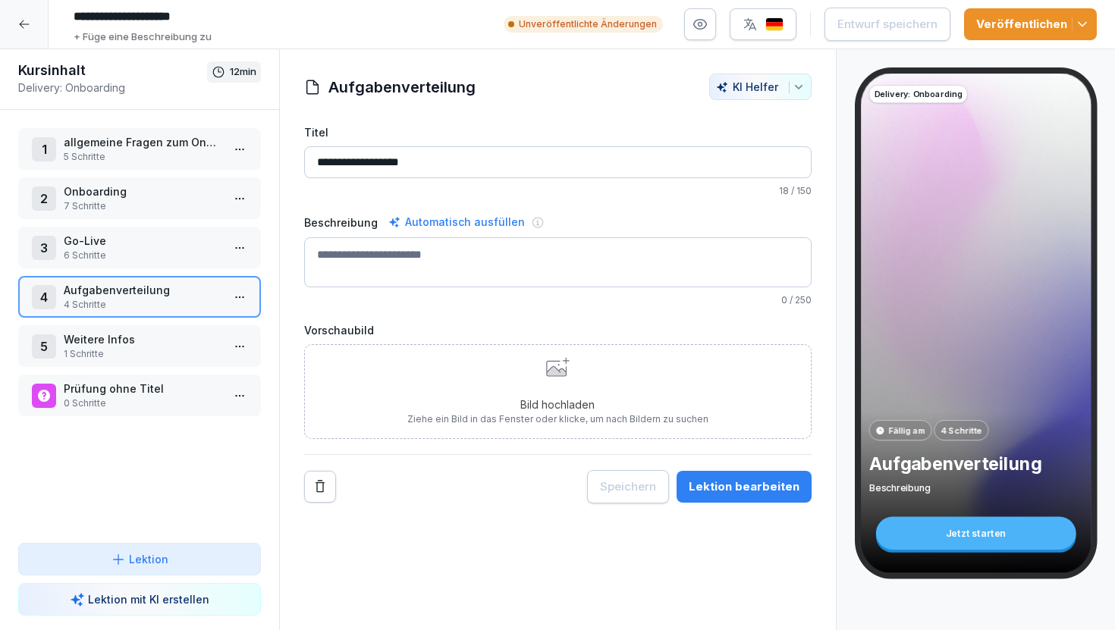
click at [171, 404] on p "0 Schritte" at bounding box center [143, 404] width 158 height 14
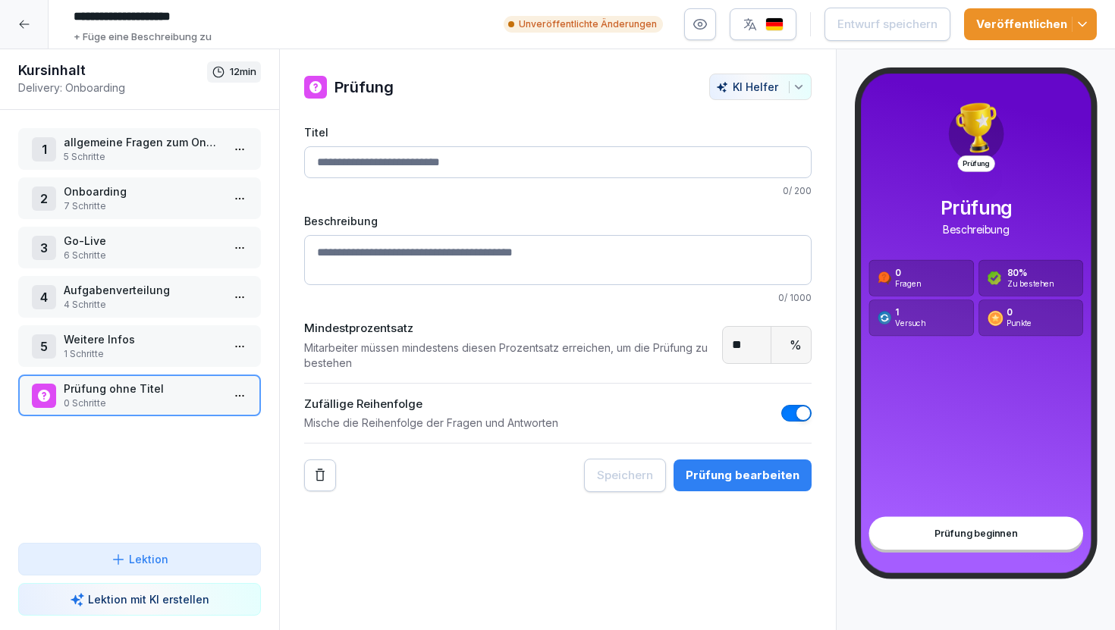
click at [19, 21] on icon at bounding box center [24, 24] width 12 height 12
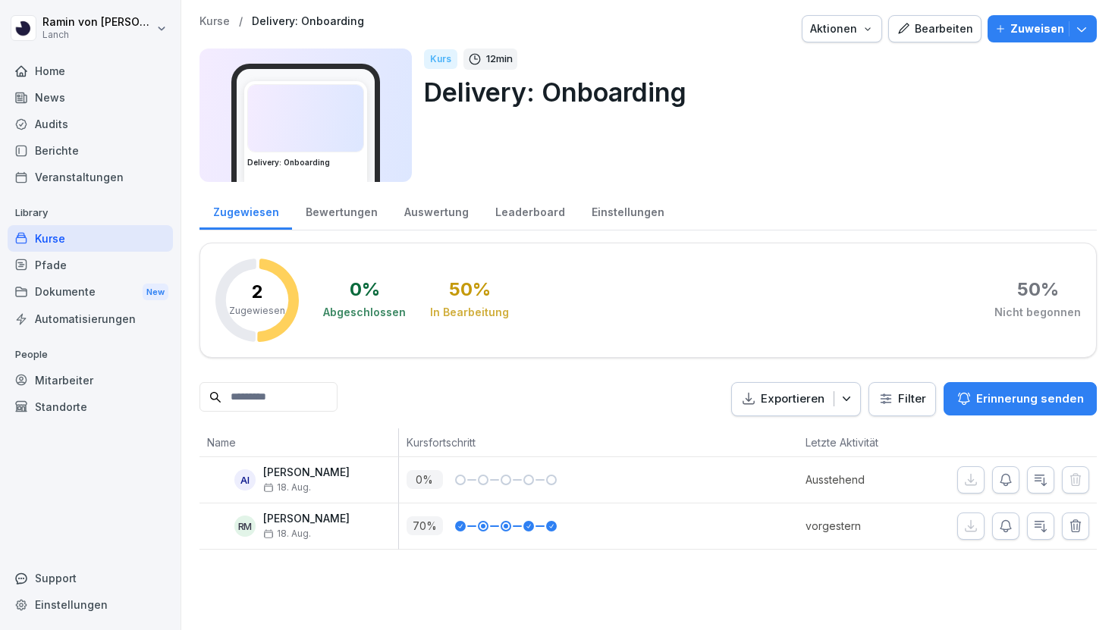
click at [218, 18] on p "Kurse" at bounding box center [214, 21] width 30 height 13
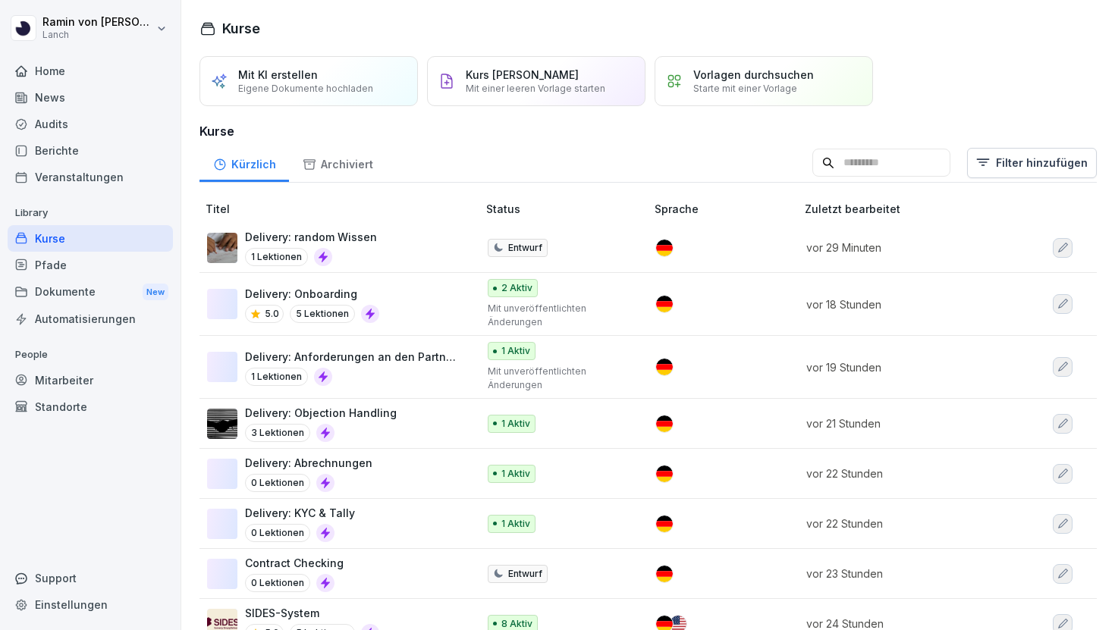
click at [375, 416] on p "Delivery: Objection Handling" at bounding box center [321, 413] width 152 height 16
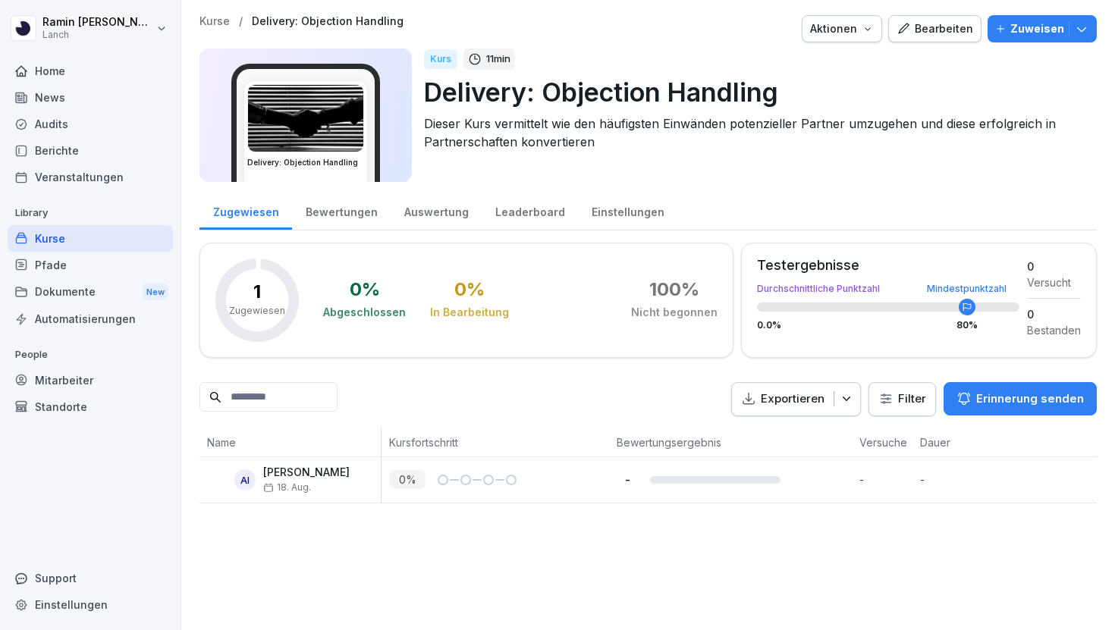
click at [919, 37] on button "Bearbeiten" at bounding box center [934, 28] width 93 height 27
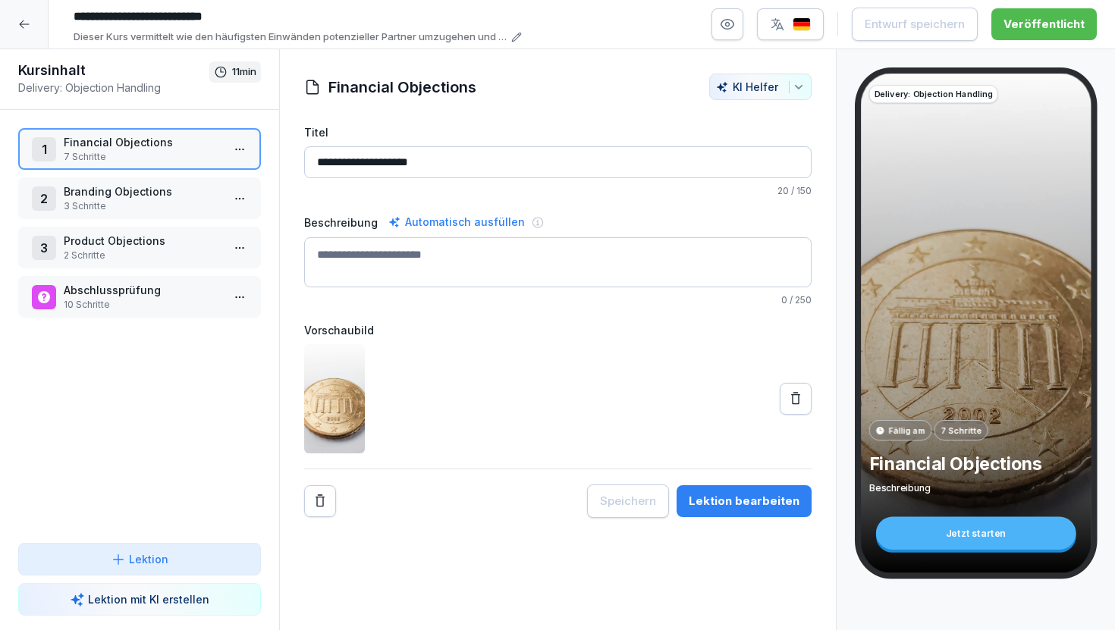
click at [22, 14] on div at bounding box center [24, 24] width 49 height 49
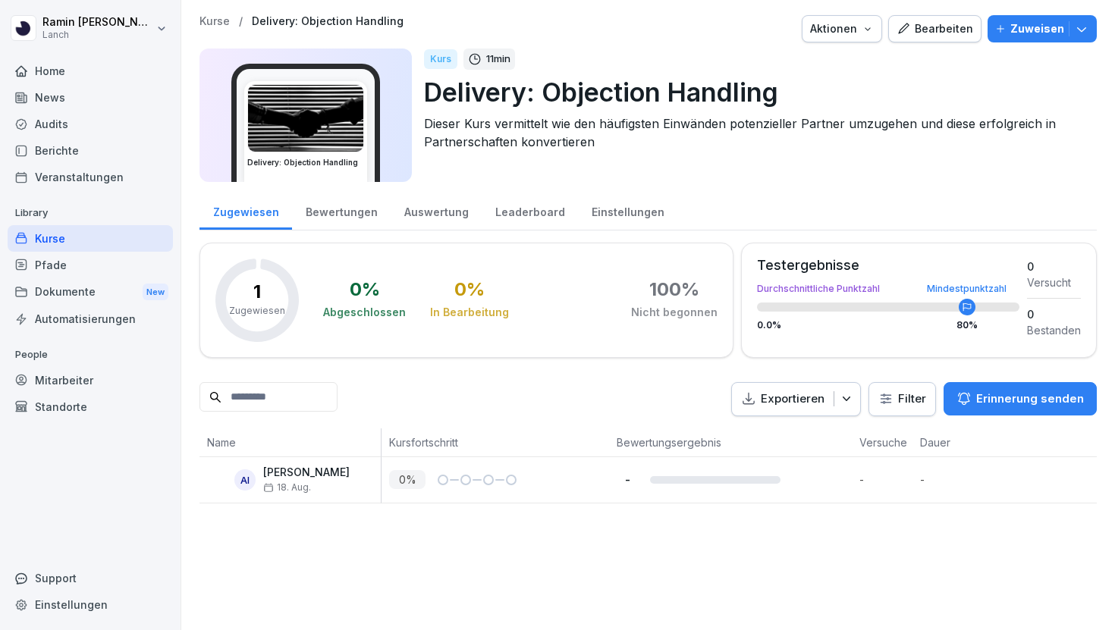
click at [1033, 29] on p "Zuweisen" at bounding box center [1037, 28] width 54 height 17
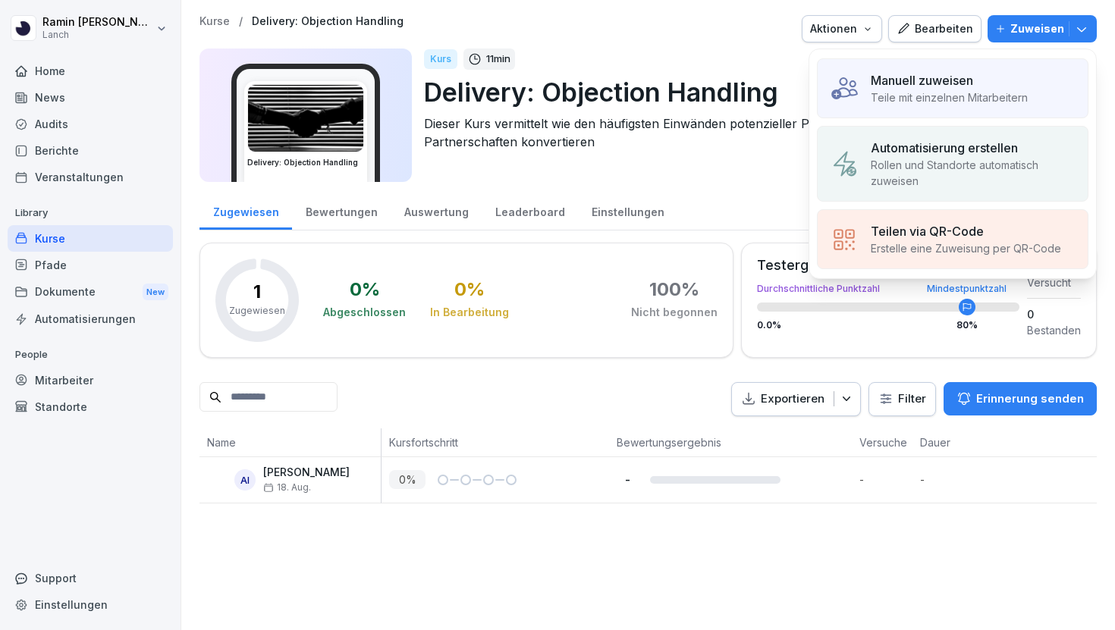
click at [974, 96] on p "Teile mit einzelnen Mitarbeitern" at bounding box center [948, 97] width 157 height 16
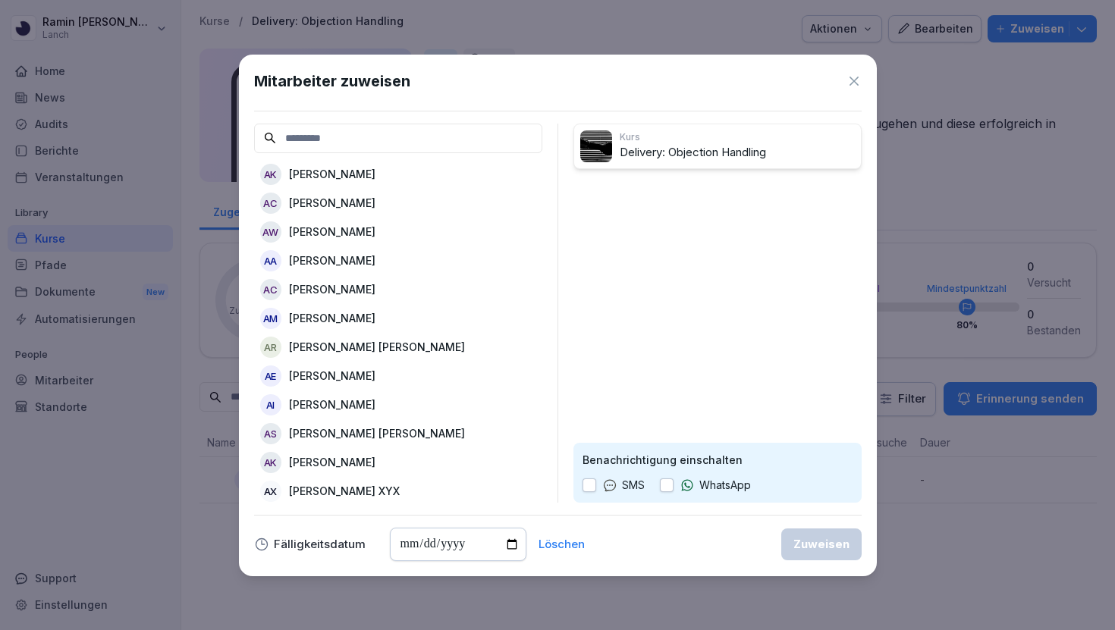
click at [854, 78] on icon at bounding box center [853, 81] width 15 height 15
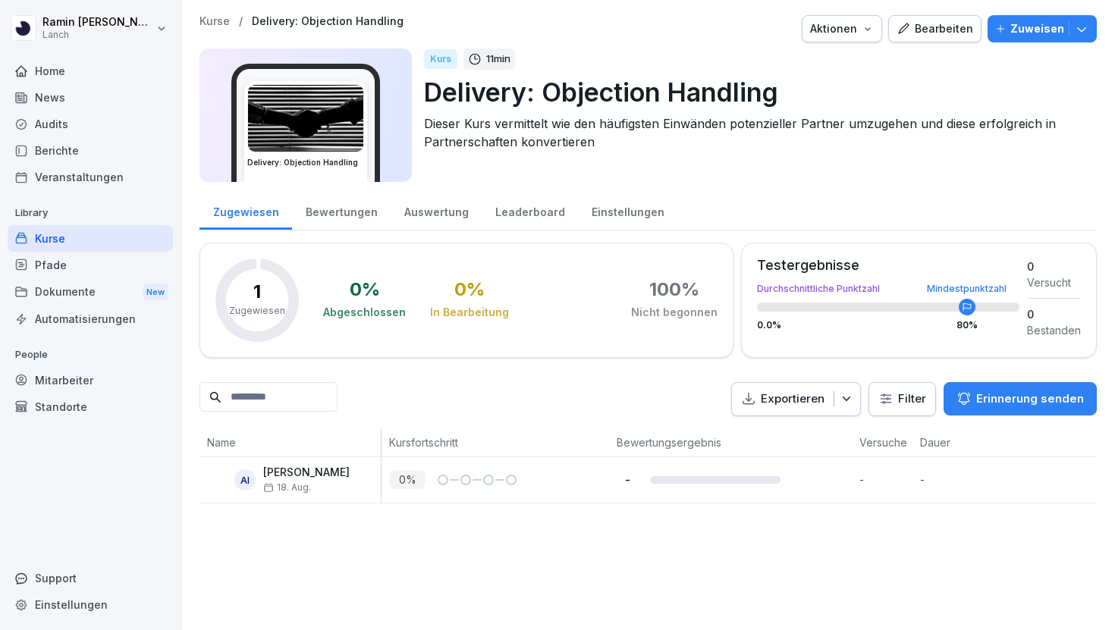
click at [923, 36] on div "Bearbeiten" at bounding box center [934, 28] width 77 height 17
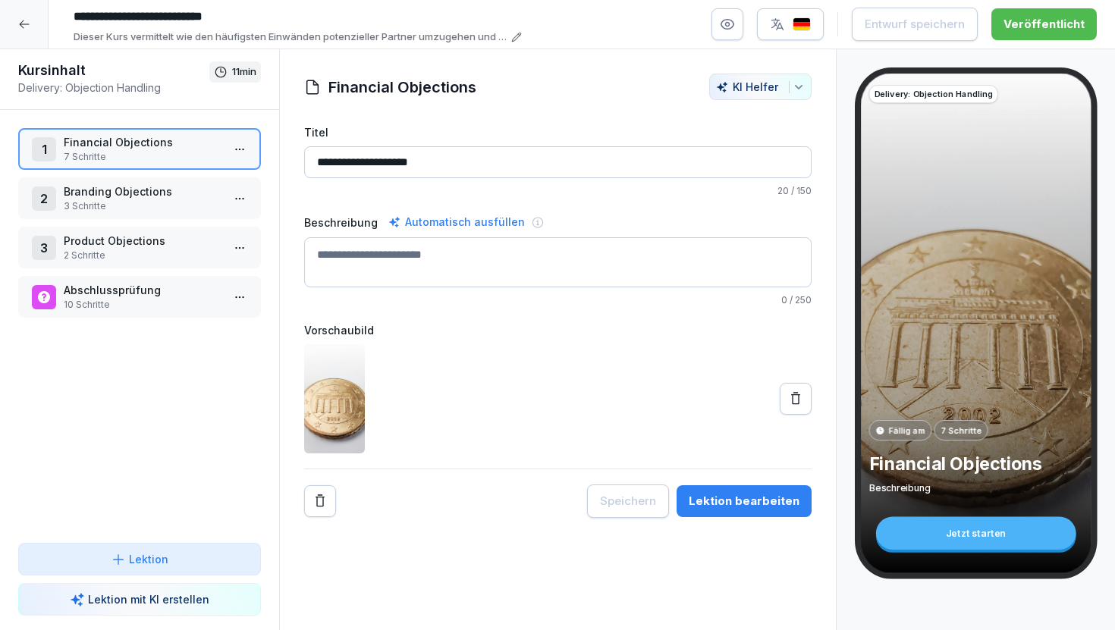
click at [717, 503] on div "Lektion bearbeiten" at bounding box center [743, 501] width 111 height 17
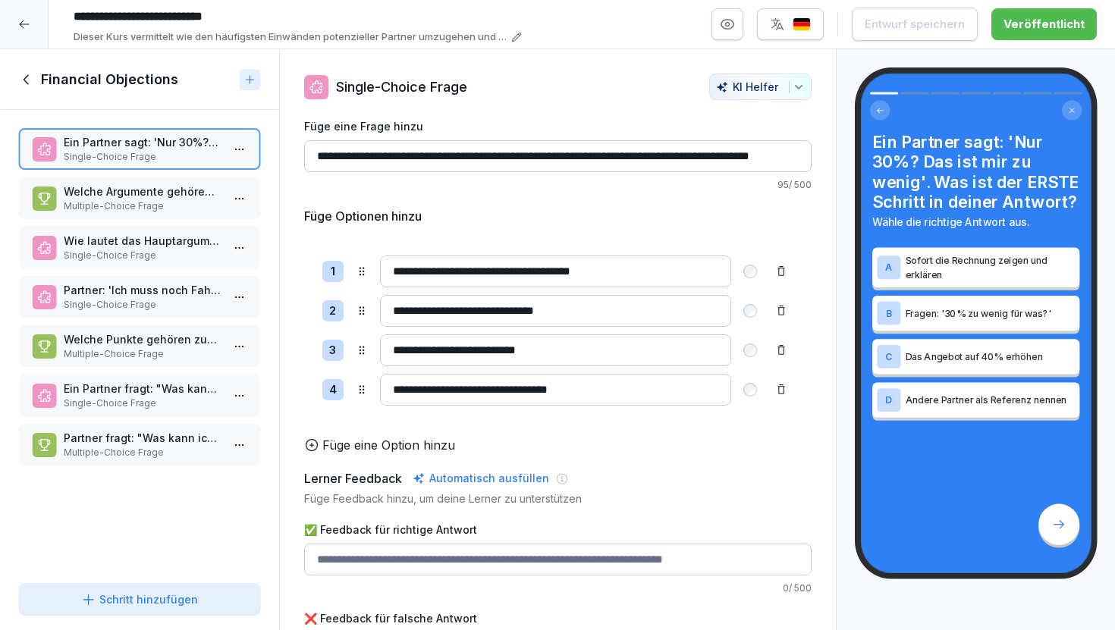
click at [151, 200] on p "Multiple-Choice Frage" at bounding box center [143, 206] width 158 height 14
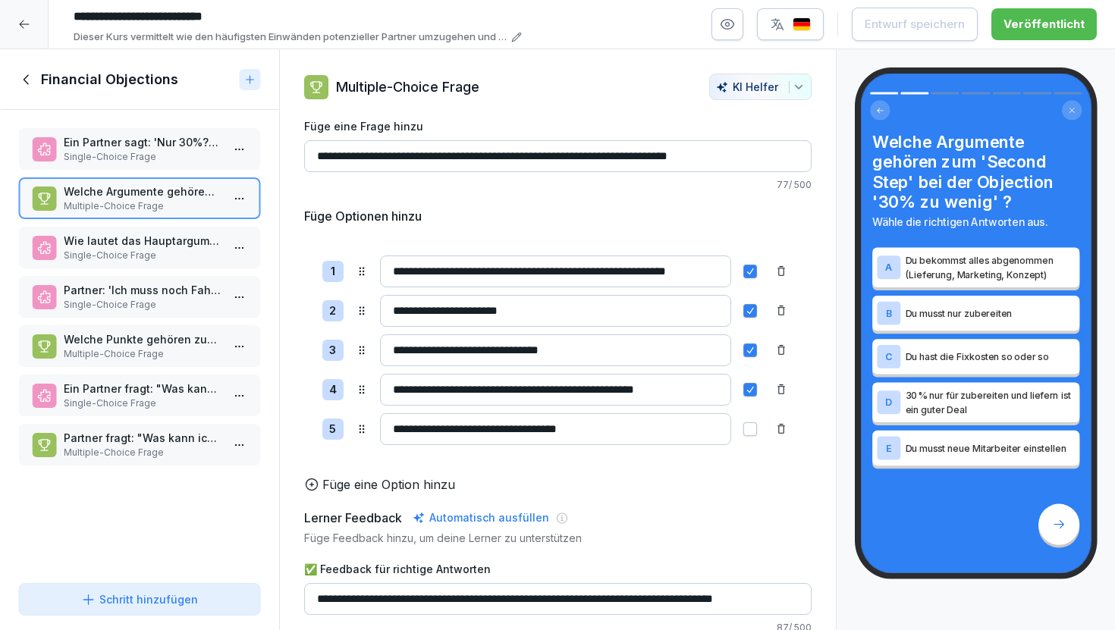
click at [175, 249] on p "Single-Choice Frage" at bounding box center [143, 256] width 158 height 14
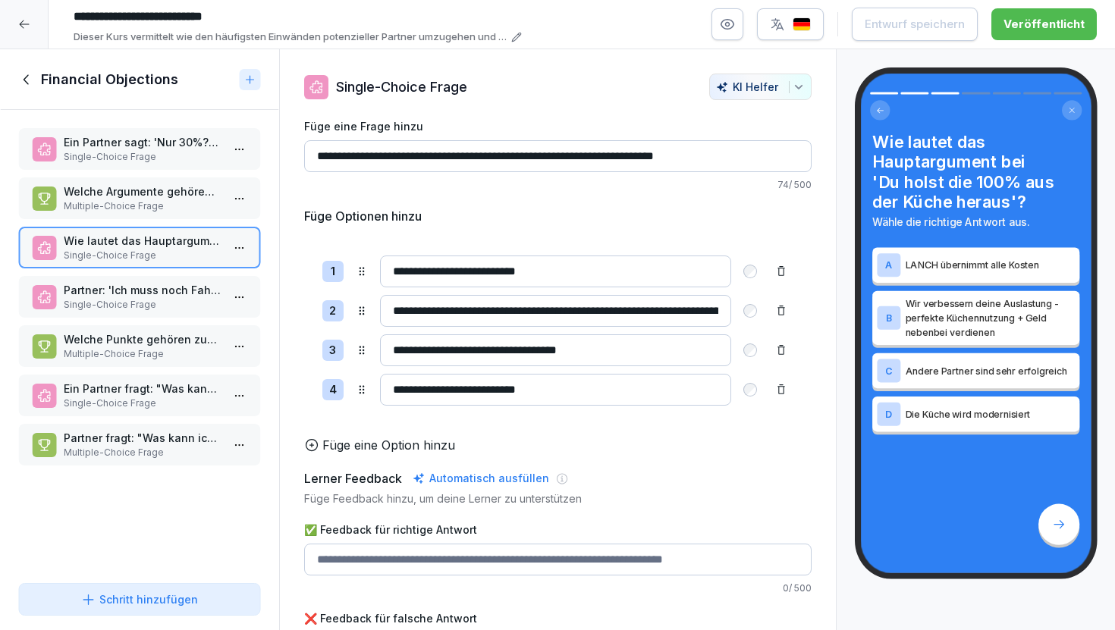
click at [162, 208] on p "Multiple-Choice Frage" at bounding box center [143, 206] width 158 height 14
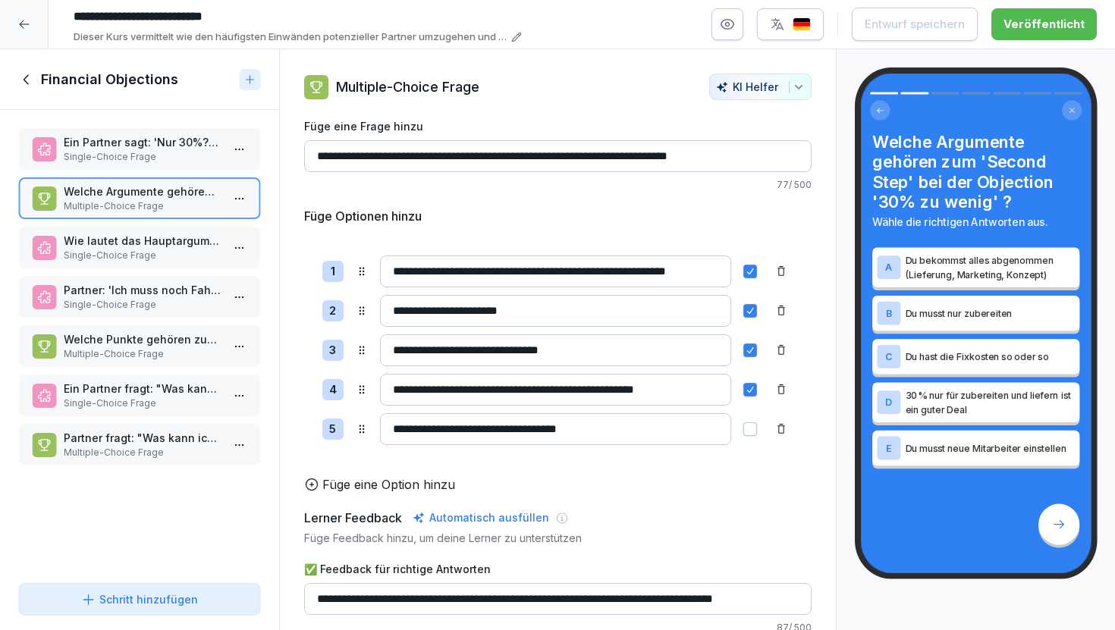
click at [170, 249] on p "Single-Choice Frage" at bounding box center [143, 256] width 158 height 14
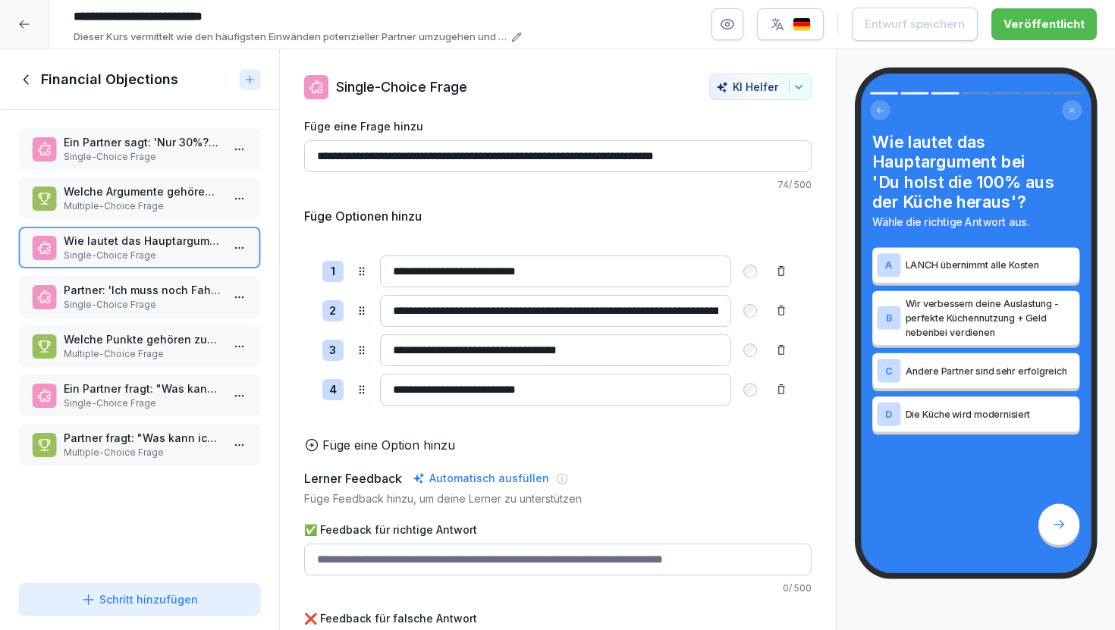
click at [169, 214] on div "Welche Argumente gehören zum 'Second Step' bei der Objection '30% zu wenig' ? M…" at bounding box center [139, 198] width 243 height 42
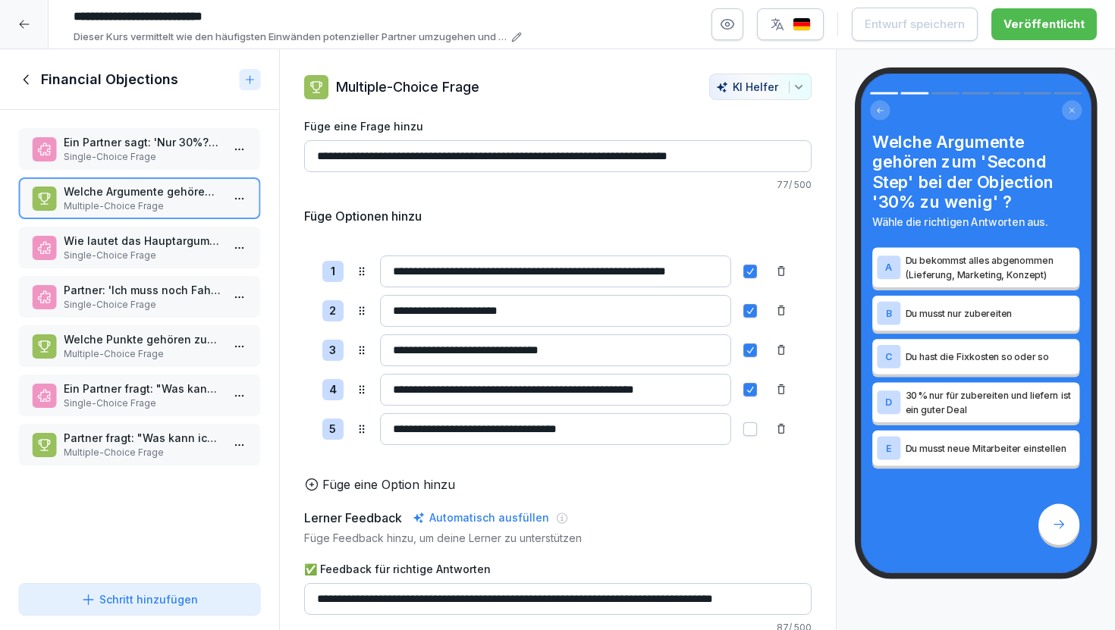
click at [177, 254] on p "Single-Choice Frage" at bounding box center [143, 256] width 158 height 14
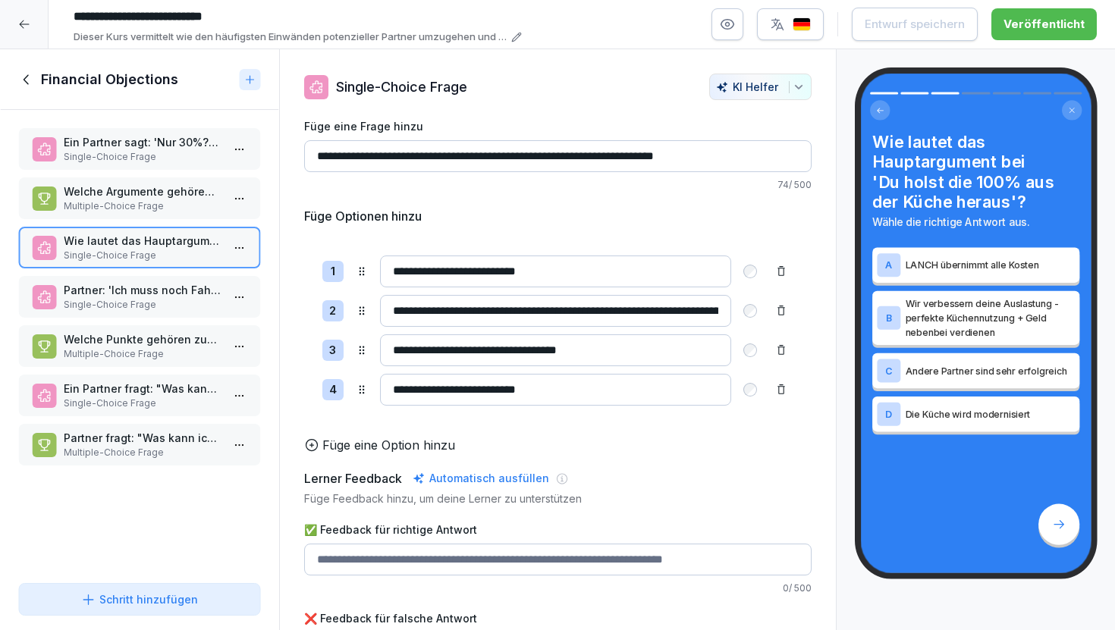
click at [170, 305] on p "Single-Choice Frage" at bounding box center [143, 305] width 158 height 14
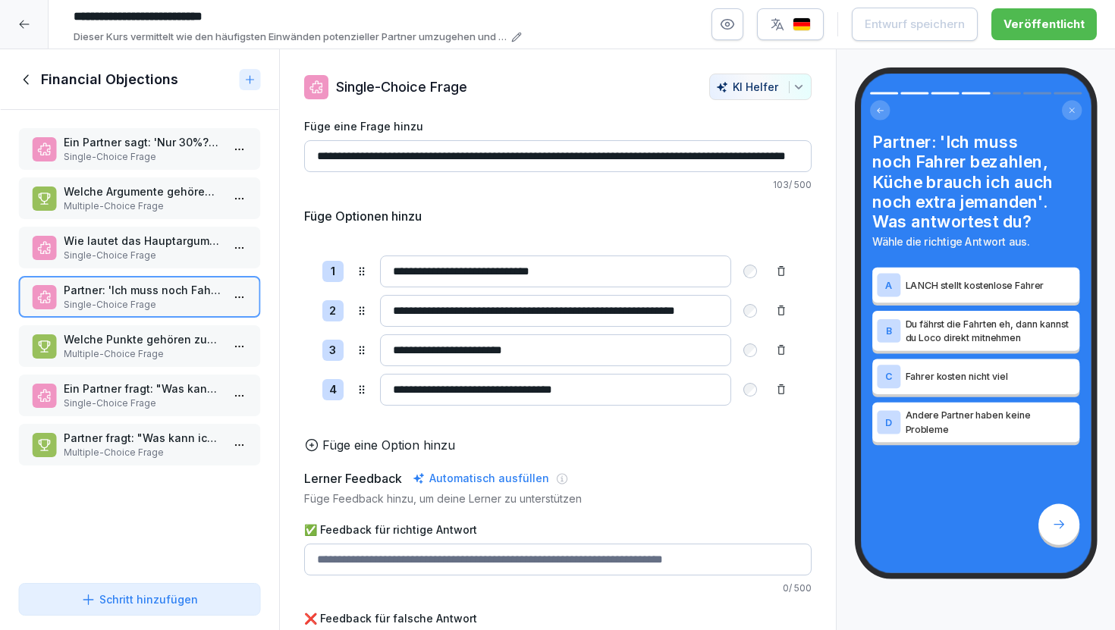
click at [175, 355] on p "Multiple-Choice Frage" at bounding box center [143, 354] width 158 height 14
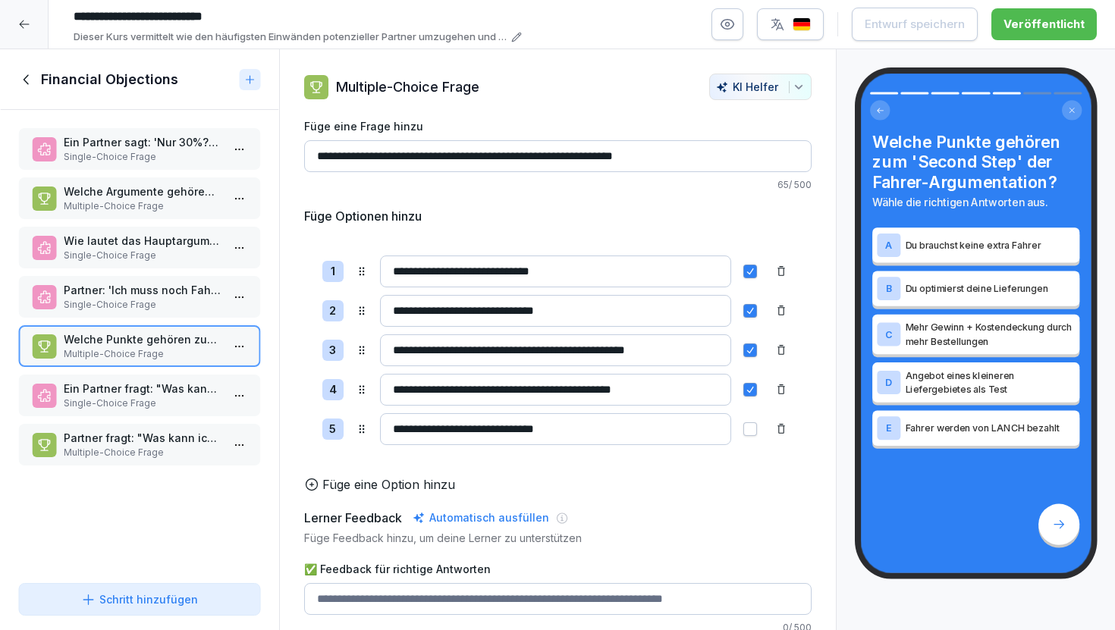
click at [179, 406] on p "Single-Choice Frage" at bounding box center [143, 404] width 158 height 14
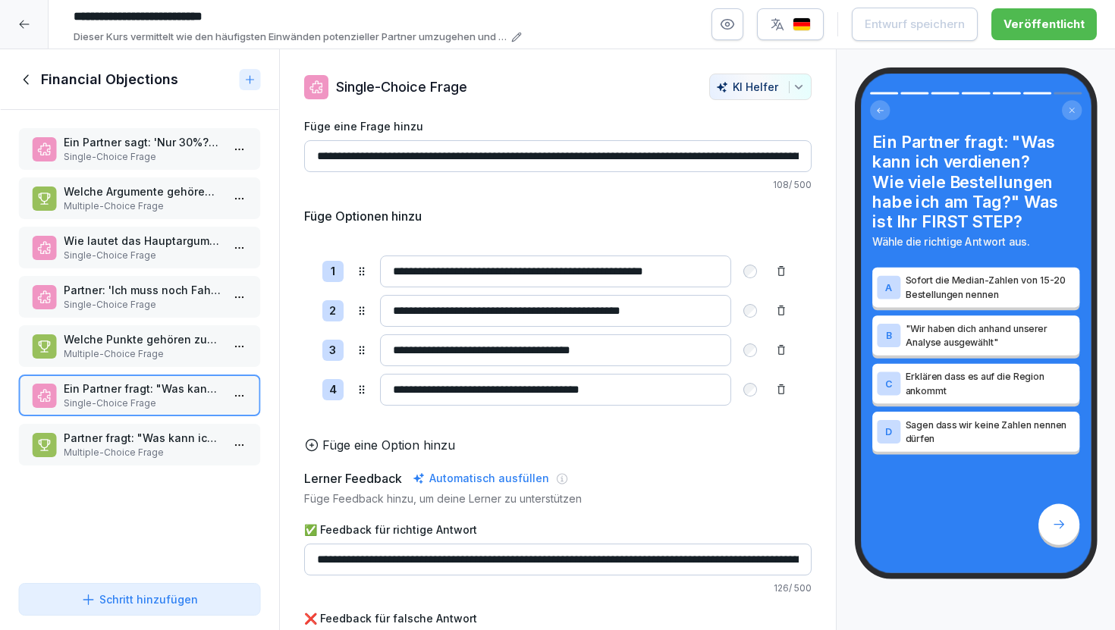
click at [180, 444] on p "Partner fragt: "Was kann ich verdienen?" Sie antworten mit dem Median von 15-20…" at bounding box center [143, 438] width 158 height 16
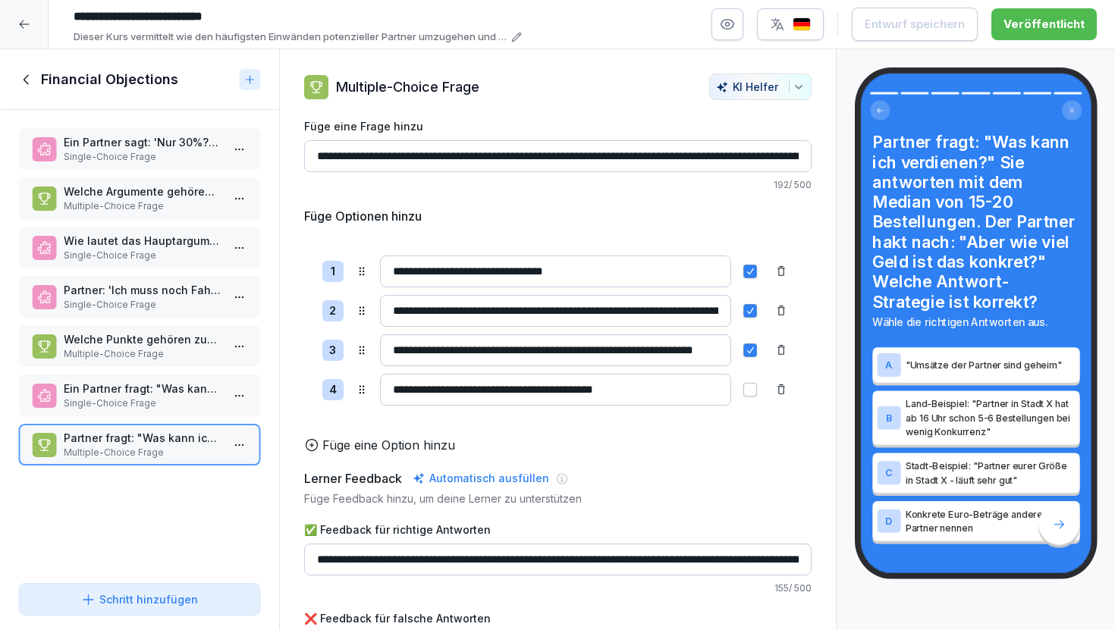
click at [26, 79] on icon at bounding box center [26, 79] width 17 height 17
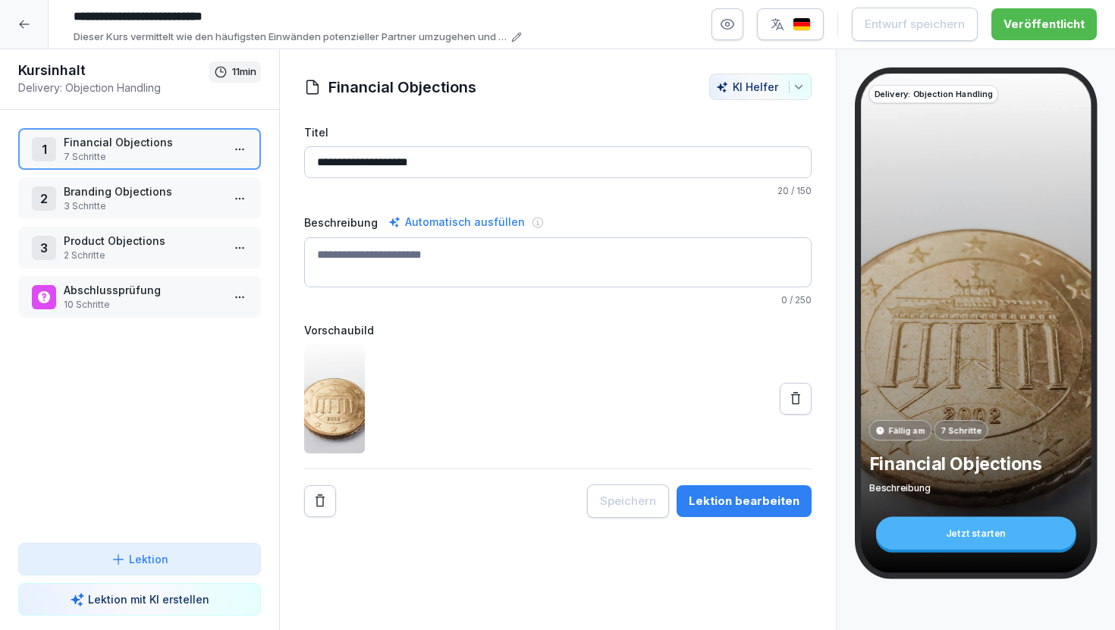
click at [136, 311] on p "10 Schritte" at bounding box center [143, 305] width 158 height 14
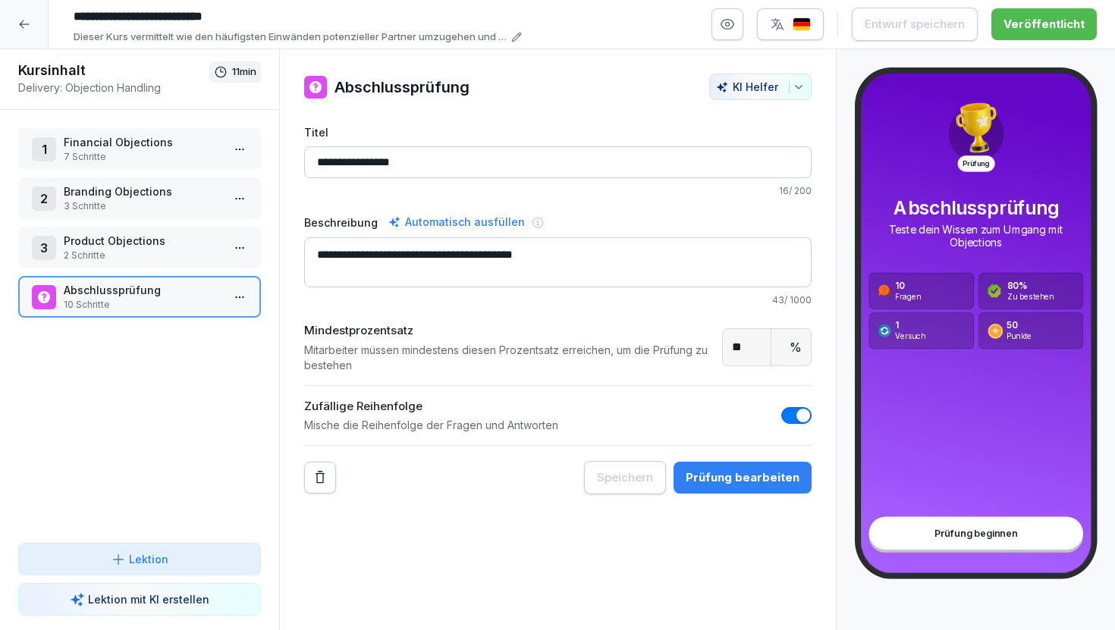
click at [94, 150] on p "7 Schritte" at bounding box center [143, 157] width 158 height 14
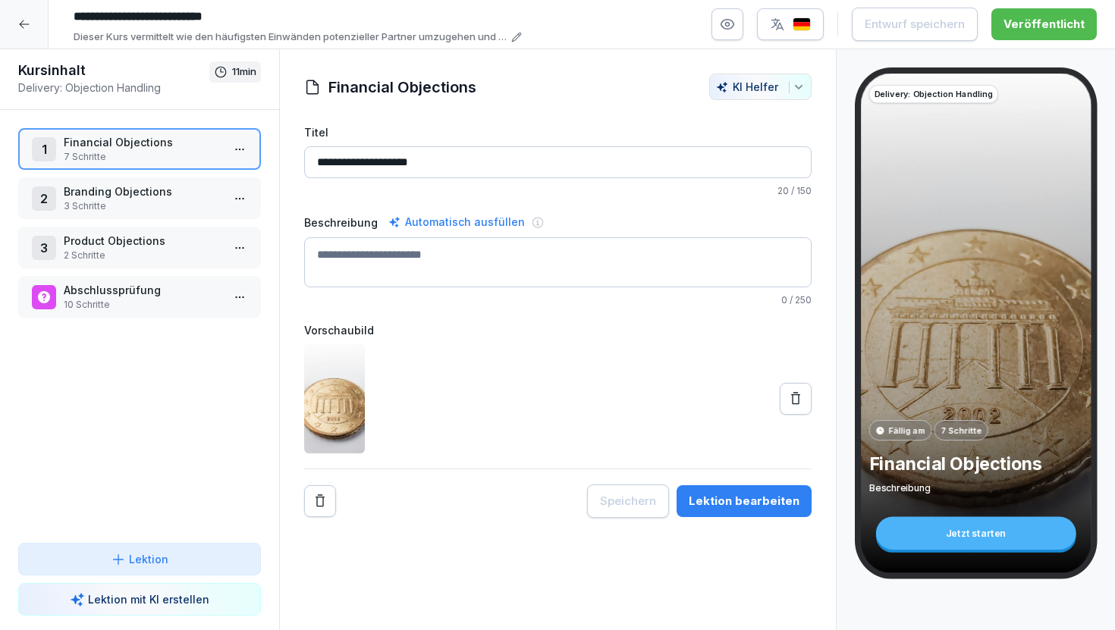
click at [108, 193] on p "Branding Objections" at bounding box center [143, 191] width 158 height 16
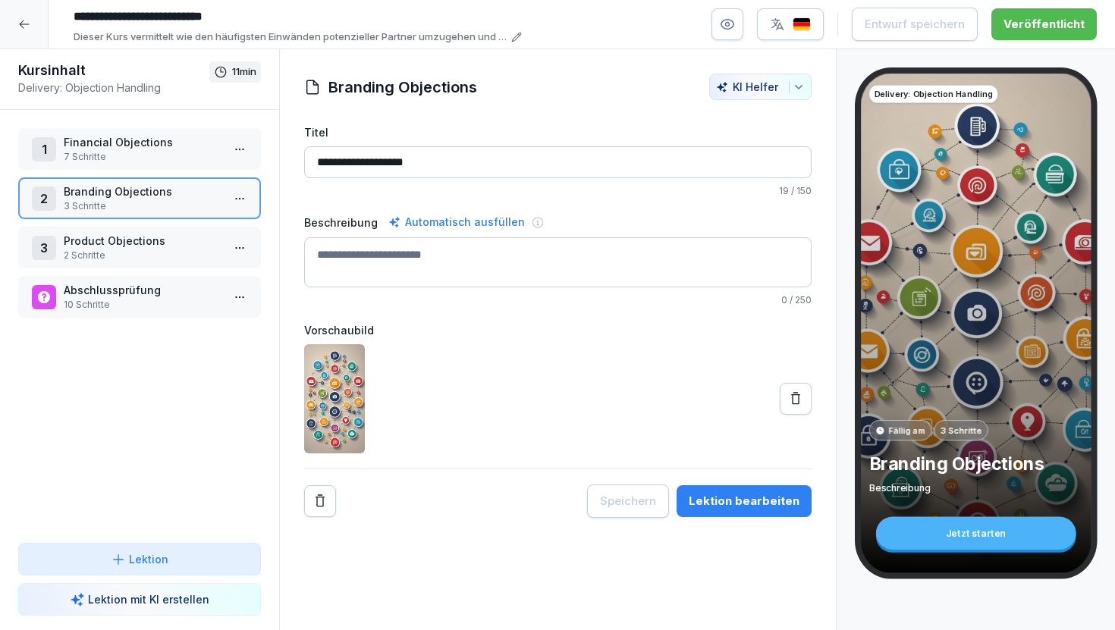
click at [98, 241] on p "Product Objections" at bounding box center [143, 241] width 158 height 16
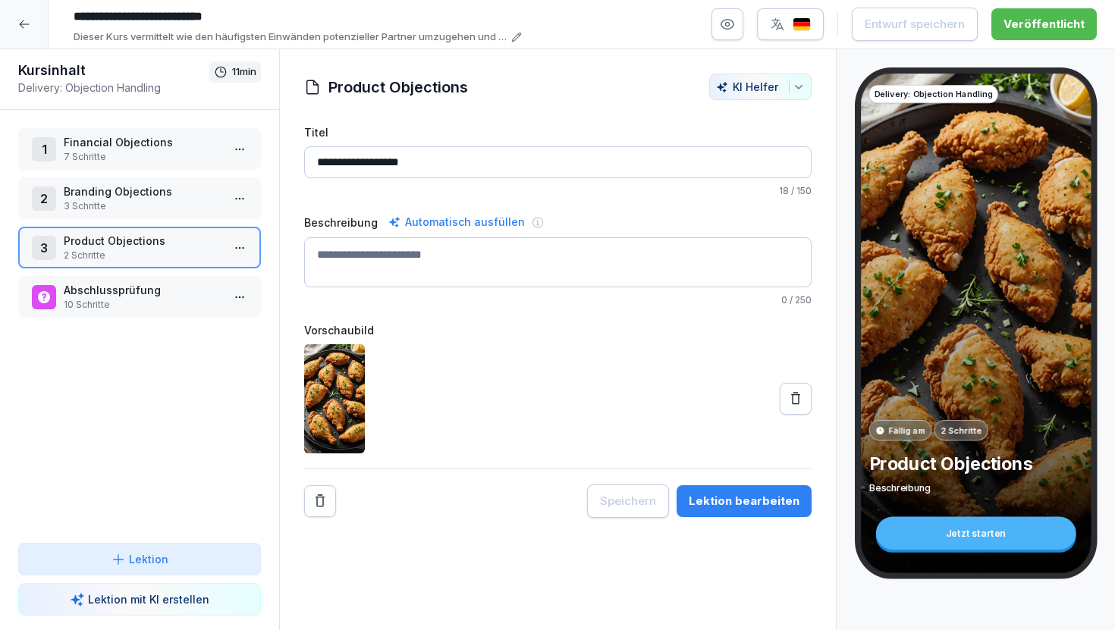
click at [83, 293] on p "Abschlussprüfung" at bounding box center [143, 290] width 158 height 16
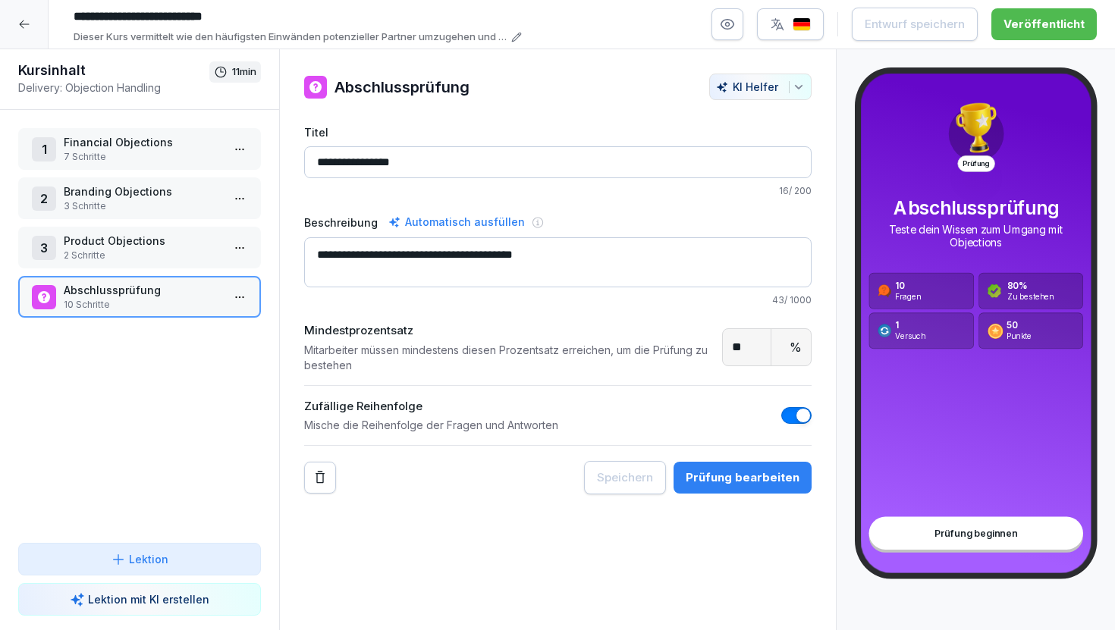
click at [120, 293] on p "Abschlussprüfung" at bounding box center [143, 290] width 158 height 16
click at [751, 471] on div "Prüfung bearbeiten" at bounding box center [742, 477] width 114 height 17
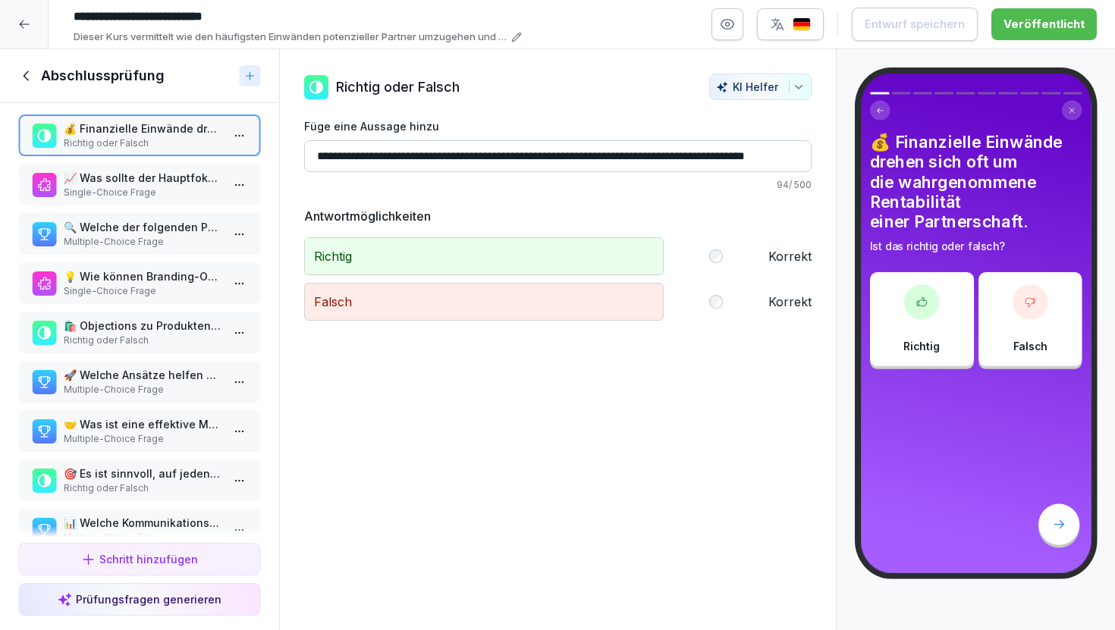
scroll to position [4, 0]
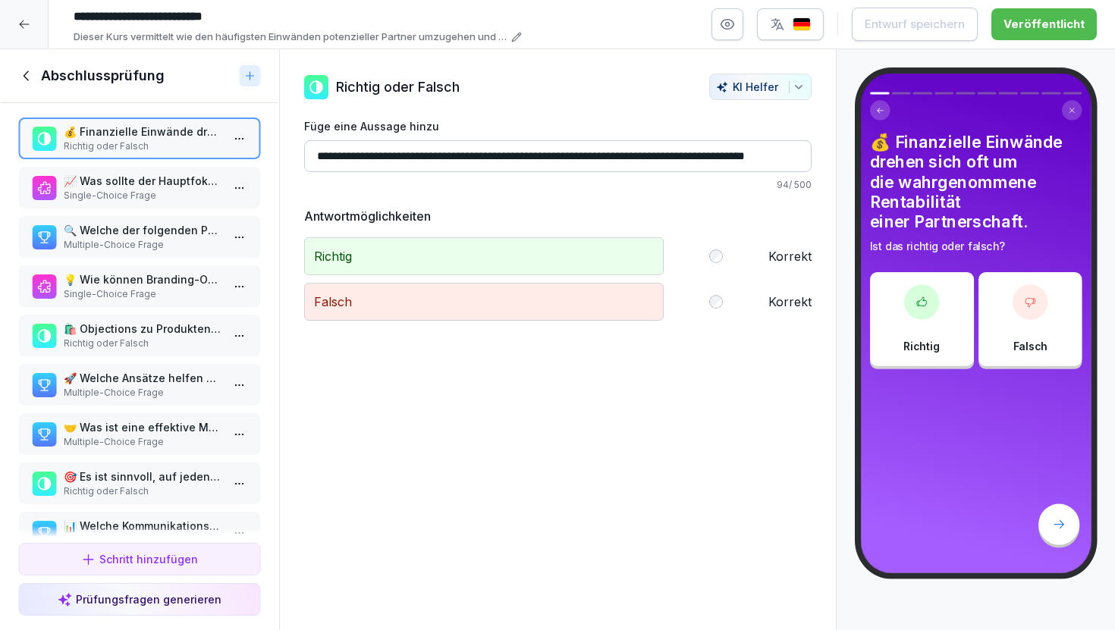
click at [121, 190] on p "Single-Choice Frage" at bounding box center [143, 196] width 158 height 14
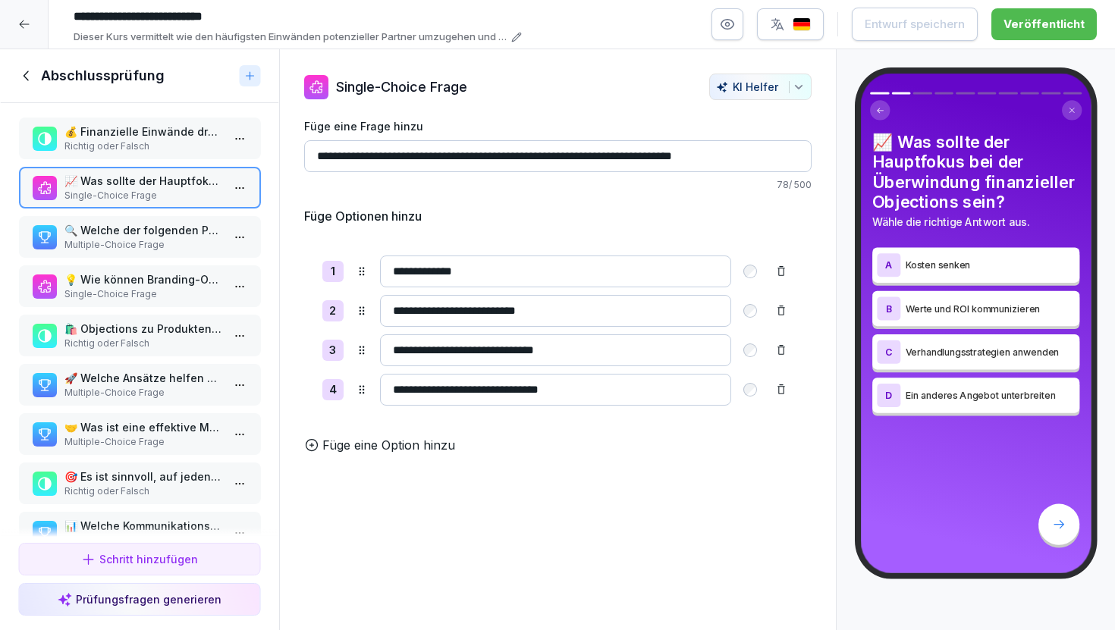
click at [145, 249] on p "Multiple-Choice Frage" at bounding box center [143, 245] width 158 height 14
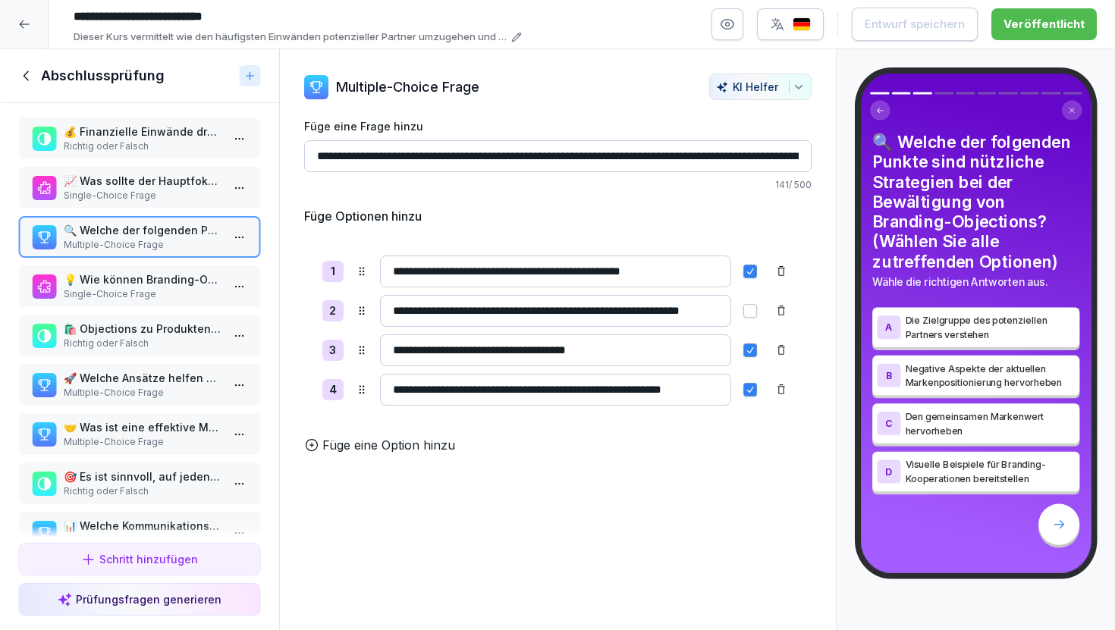
click at [157, 279] on p "💡 Wie können Branding-Objections oft effektiv angesprochen werden?" at bounding box center [143, 279] width 158 height 16
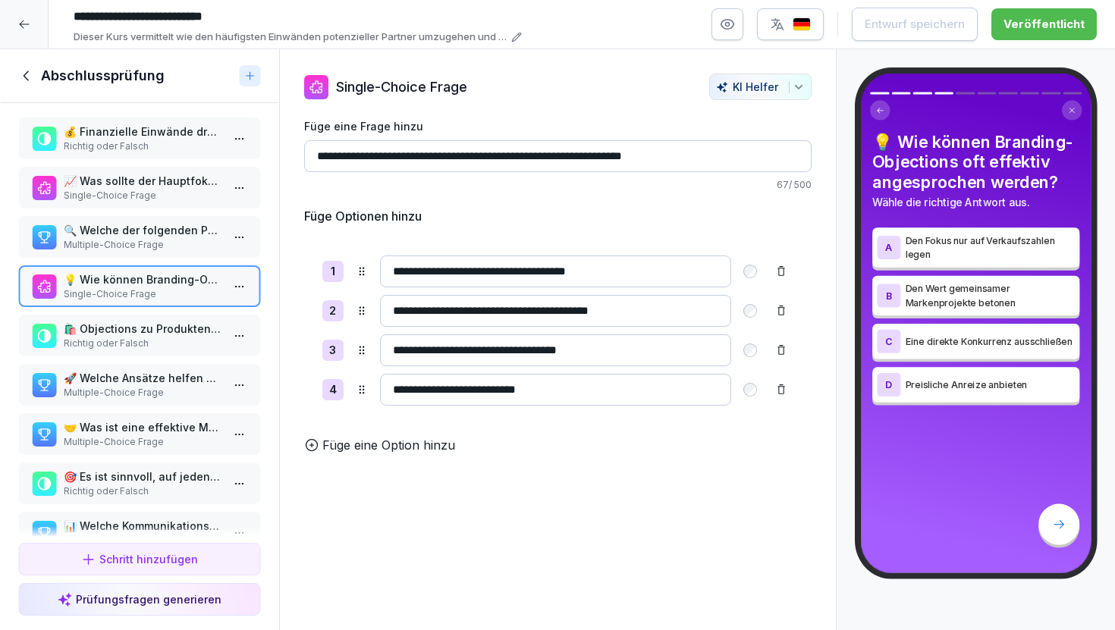
click at [166, 336] on p "🛍️ Objections zu Produkten resultieren häufig aus mangelndem Verständnis oder V…" at bounding box center [143, 329] width 158 height 16
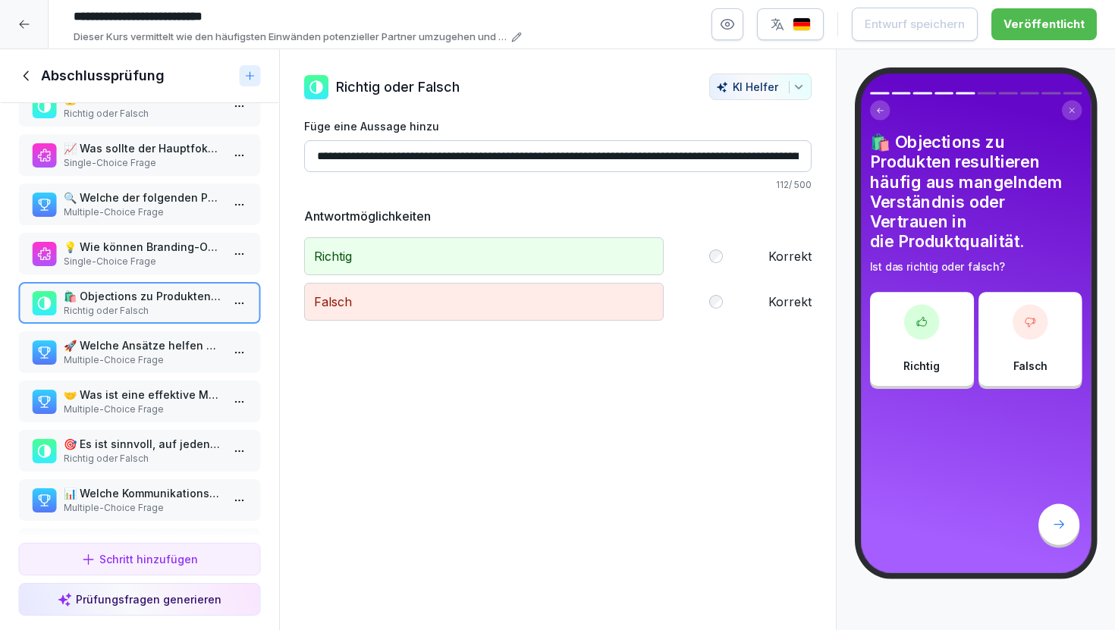
scroll to position [45, 0]
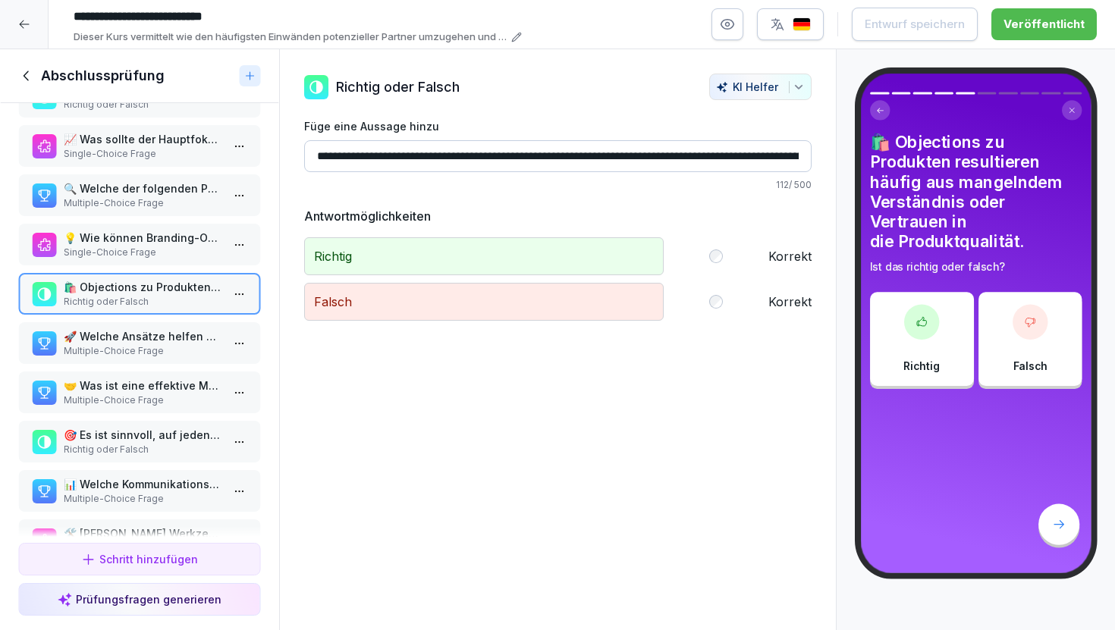
click at [174, 335] on p "🚀 Welche Ansätze helfen bei der Überwindung von Produkteinwänden?" at bounding box center [143, 336] width 158 height 16
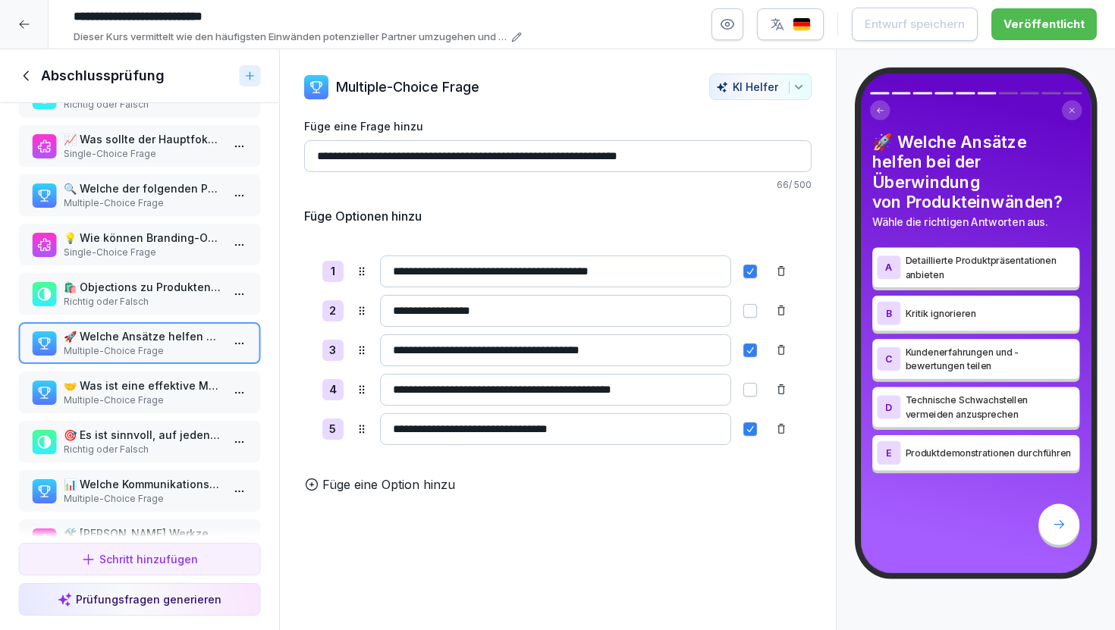
click at [26, 86] on div "Abschlussprüfung" at bounding box center [139, 76] width 279 height 54
click at [24, 70] on icon at bounding box center [26, 75] width 17 height 17
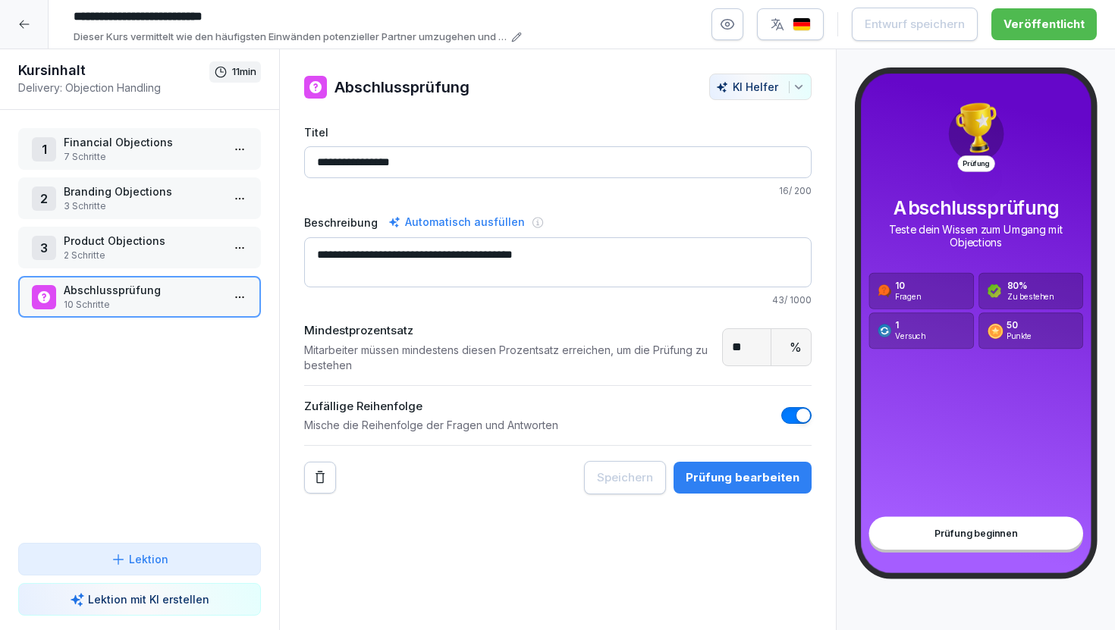
click at [27, 20] on icon at bounding box center [24, 24] width 12 height 12
